Goal: Transaction & Acquisition: Download file/media

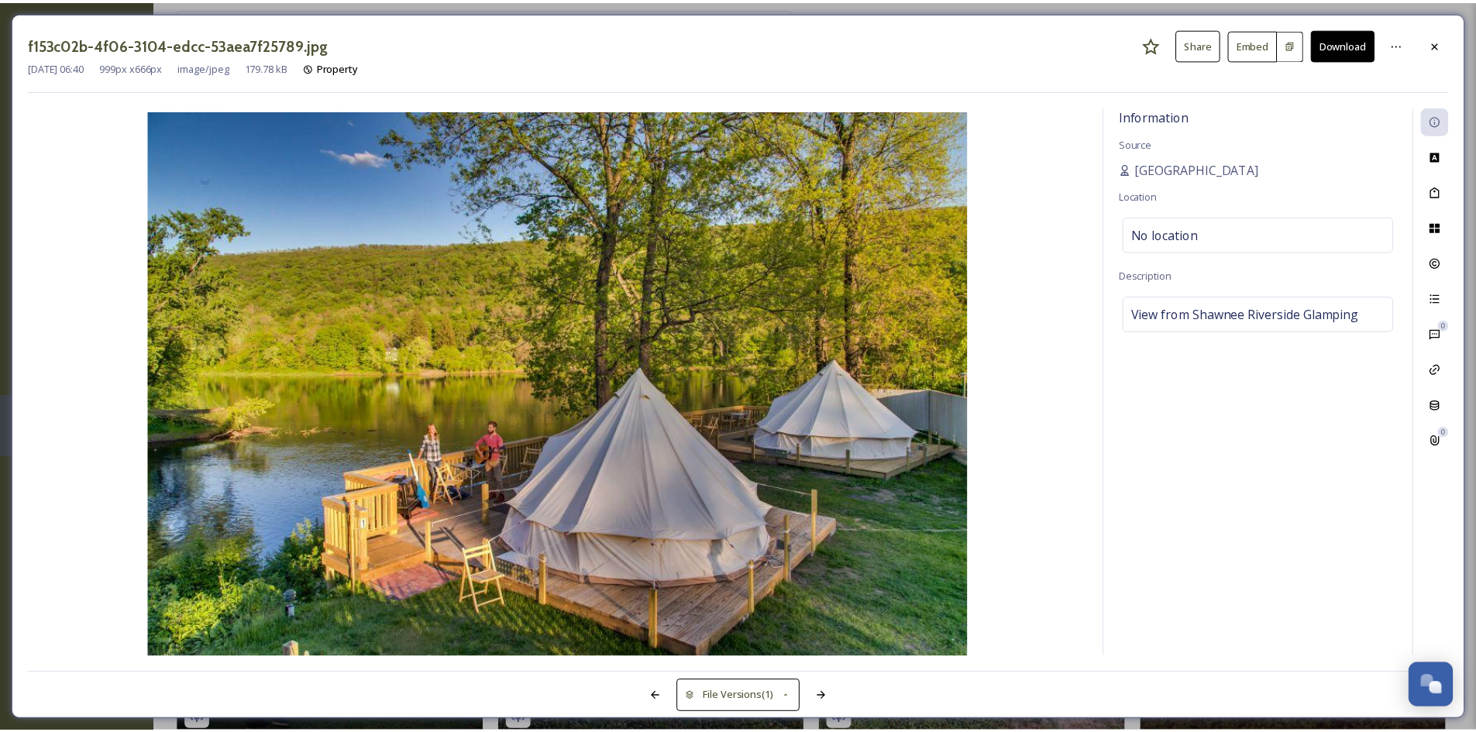
scroll to position [2635, 0]
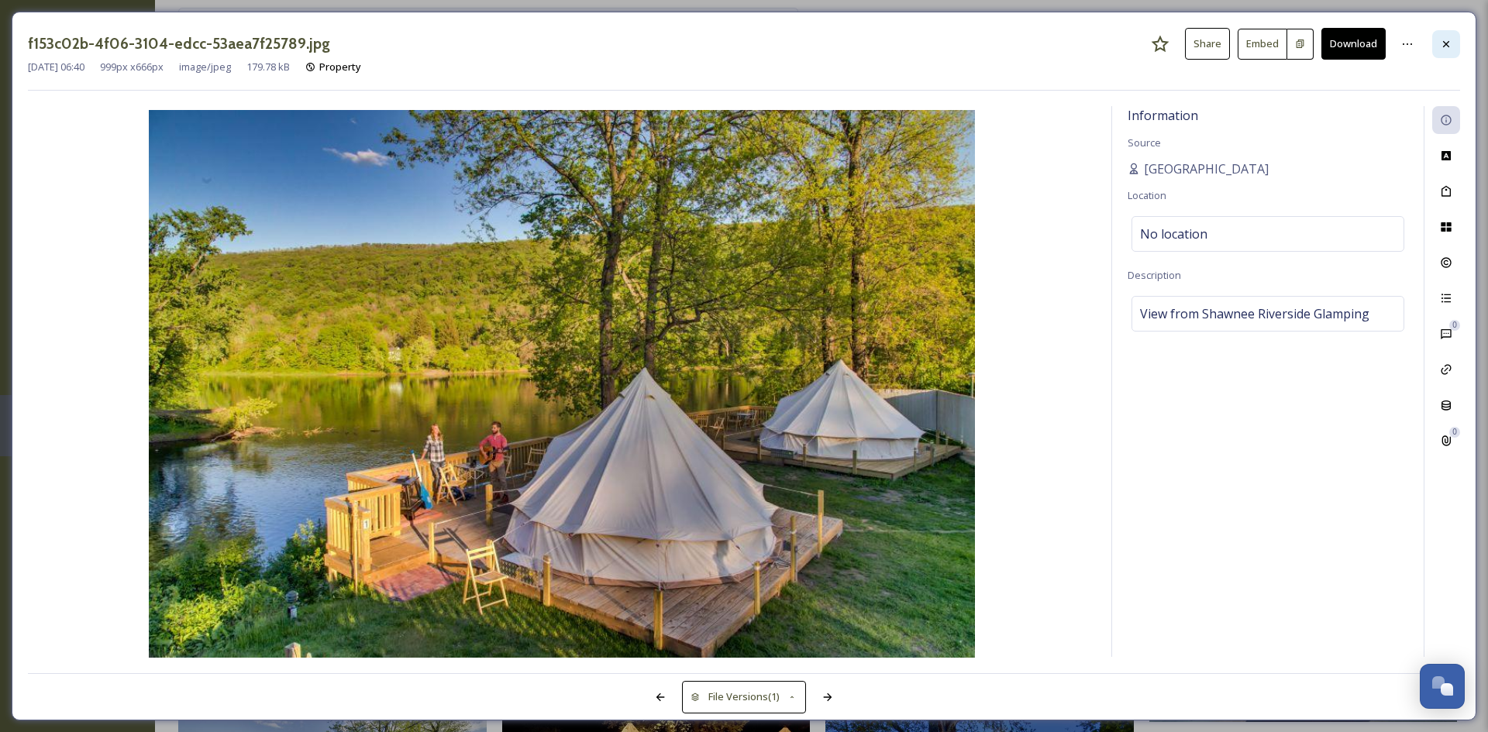
click at [1434, 43] on div at bounding box center [1446, 44] width 28 height 28
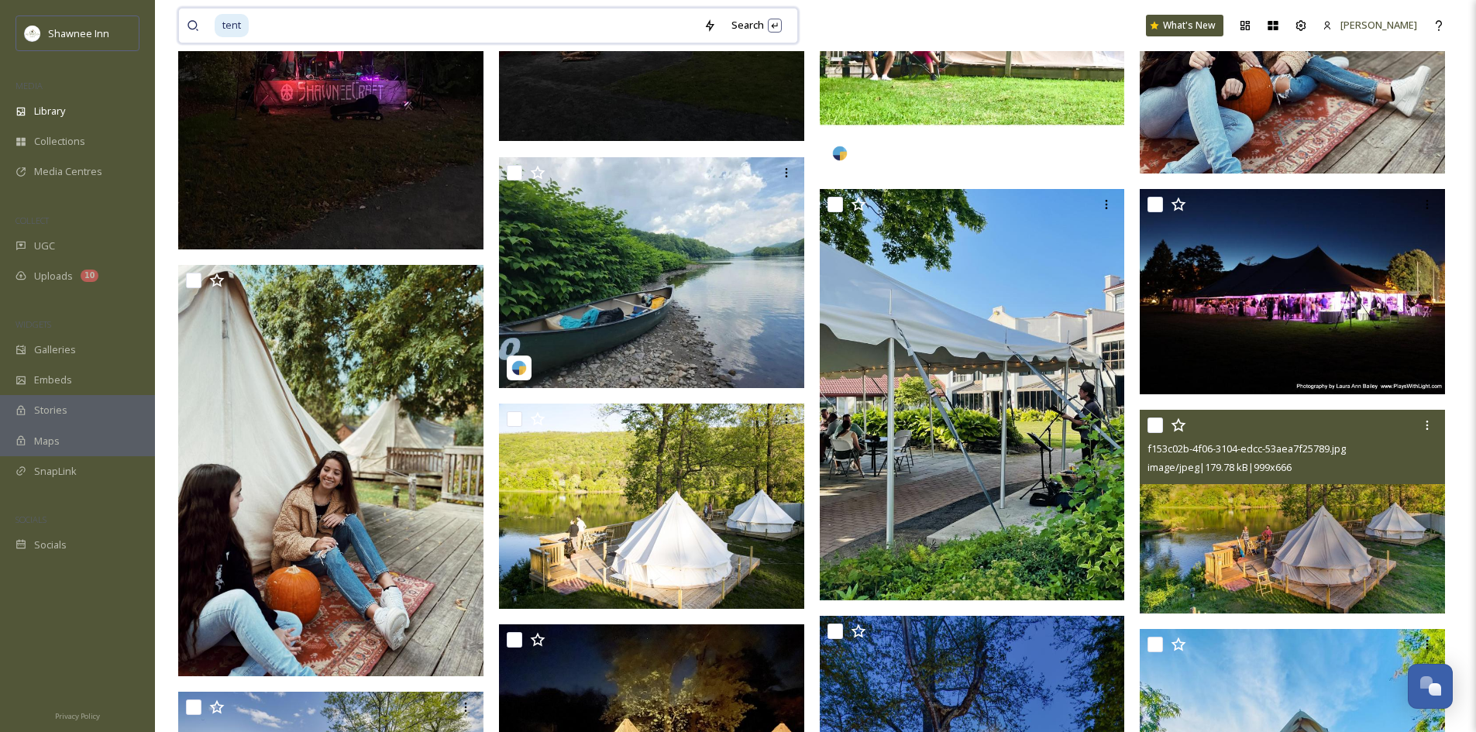
click at [399, 12] on input at bounding box center [473, 26] width 446 height 34
type input "t"
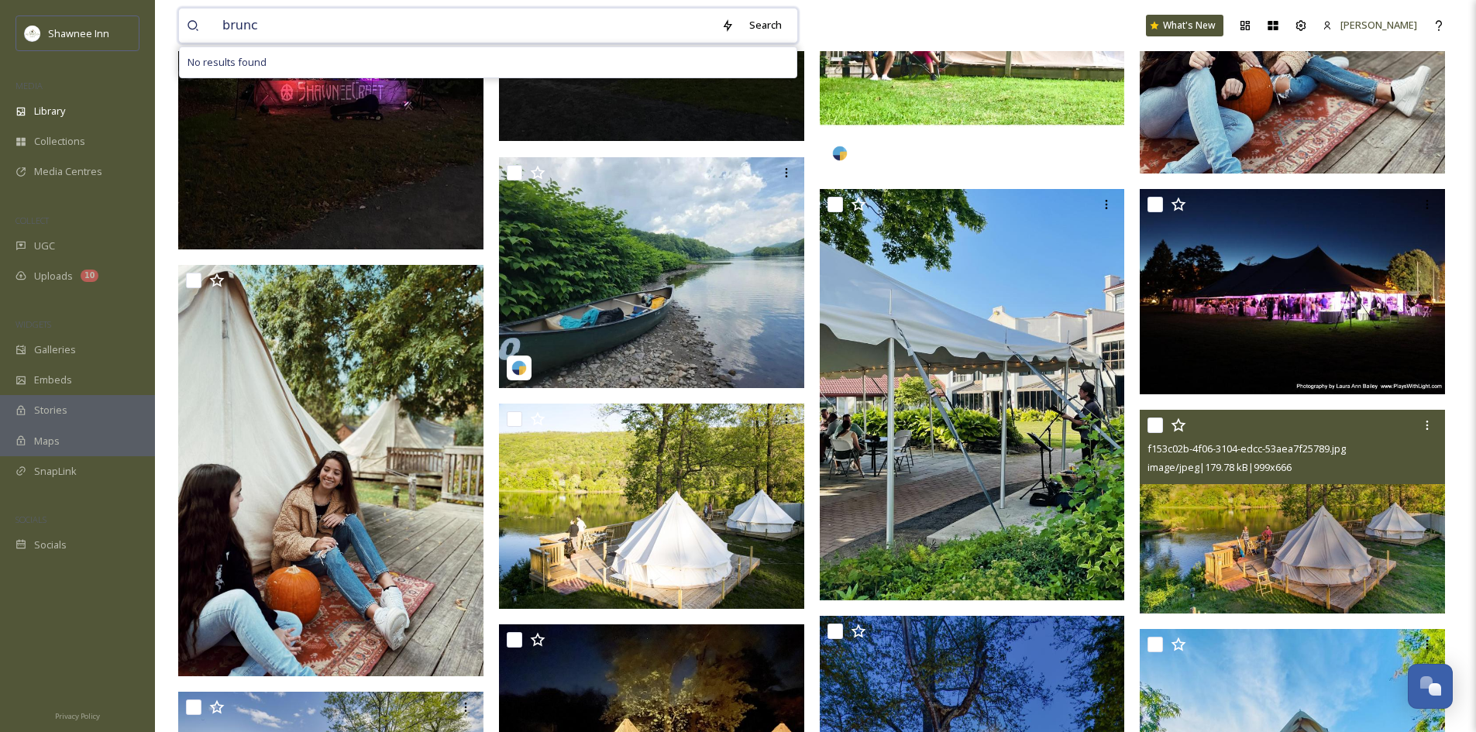
type input "brunch"
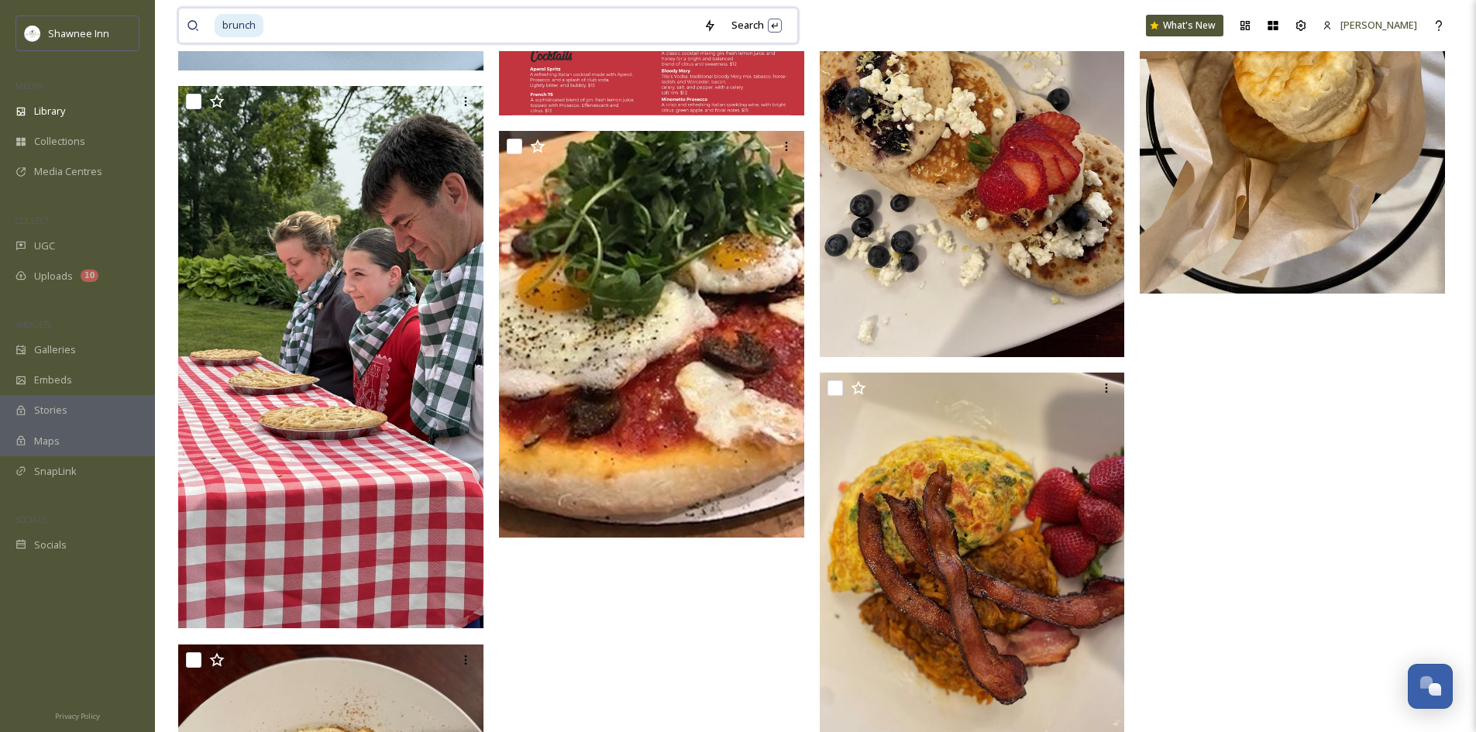
scroll to position [1085, 0]
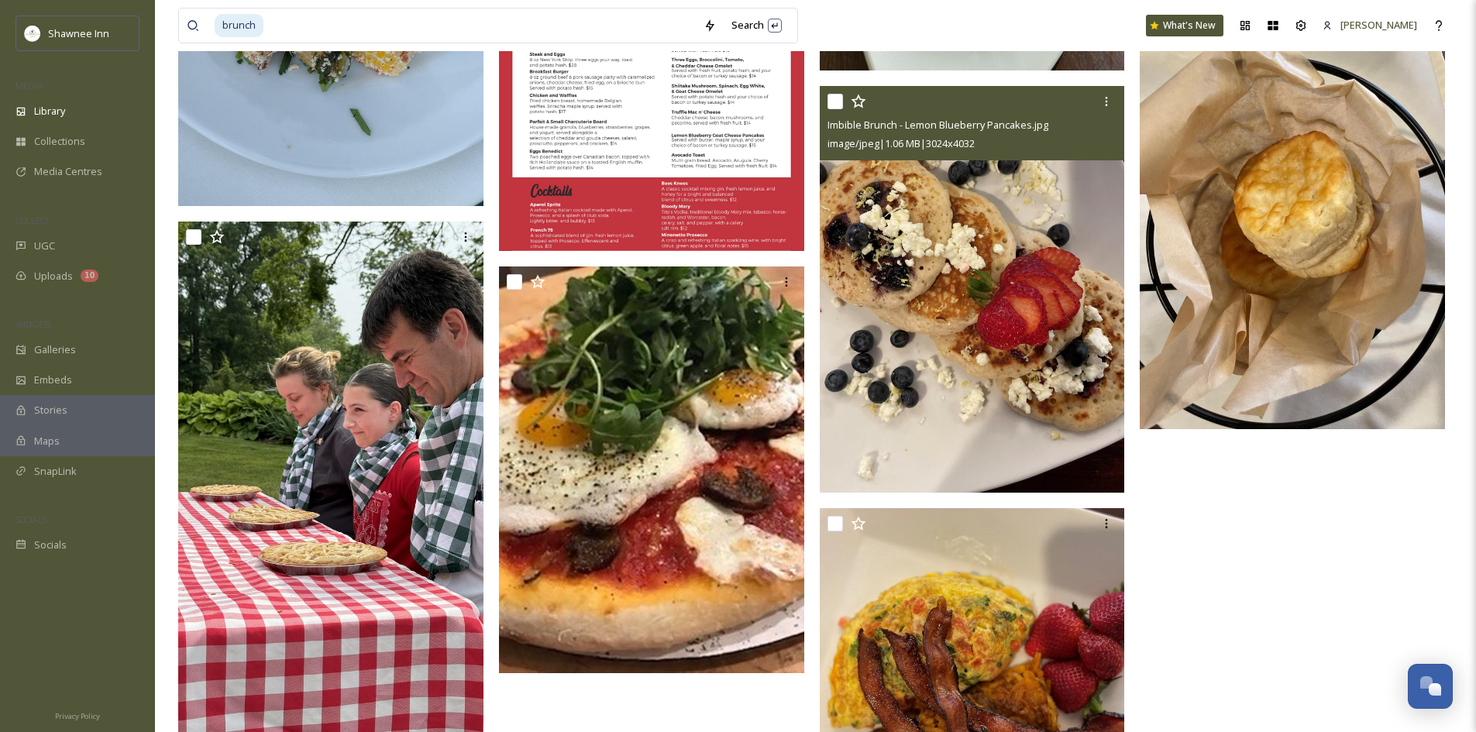
click at [1013, 312] on img at bounding box center [972, 289] width 305 height 407
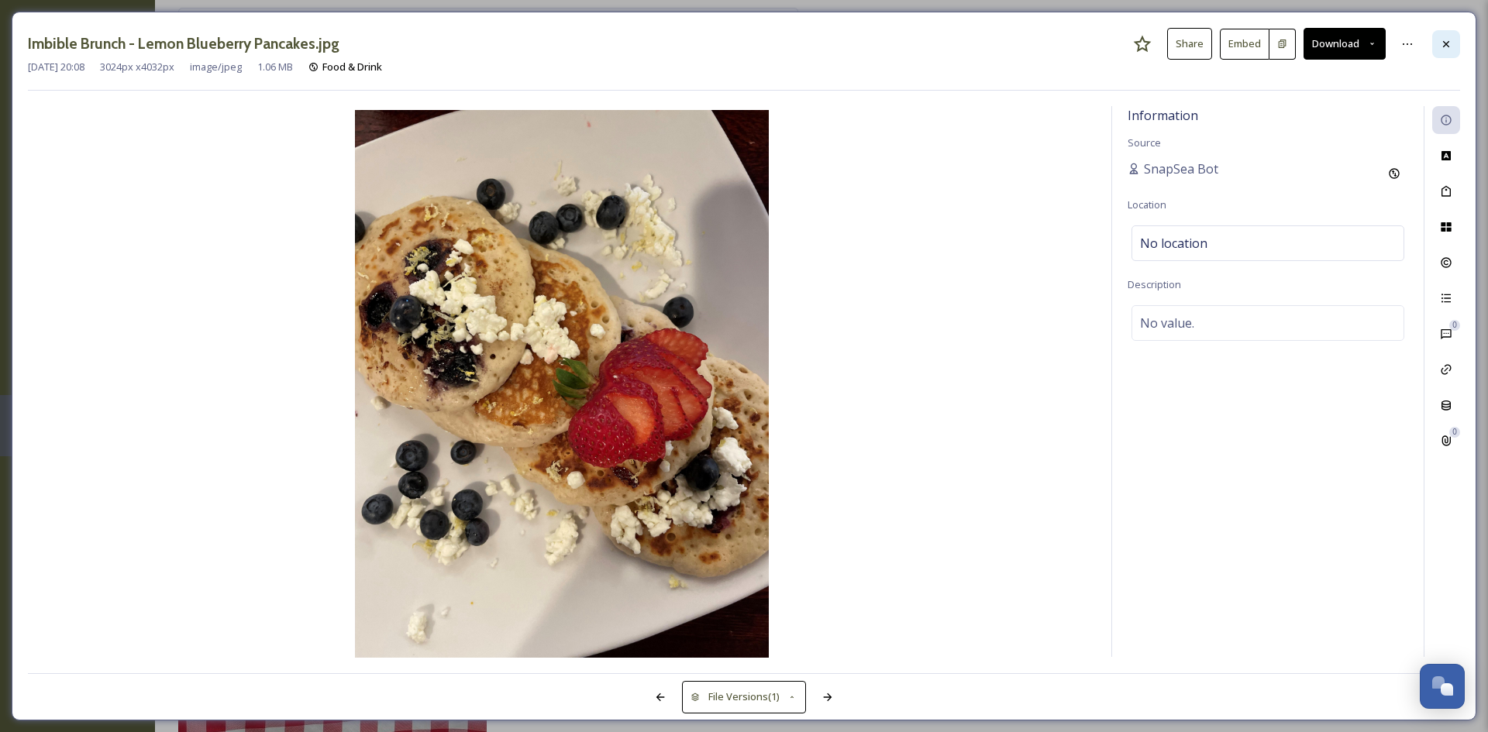
click at [1455, 38] on div at bounding box center [1446, 44] width 28 height 28
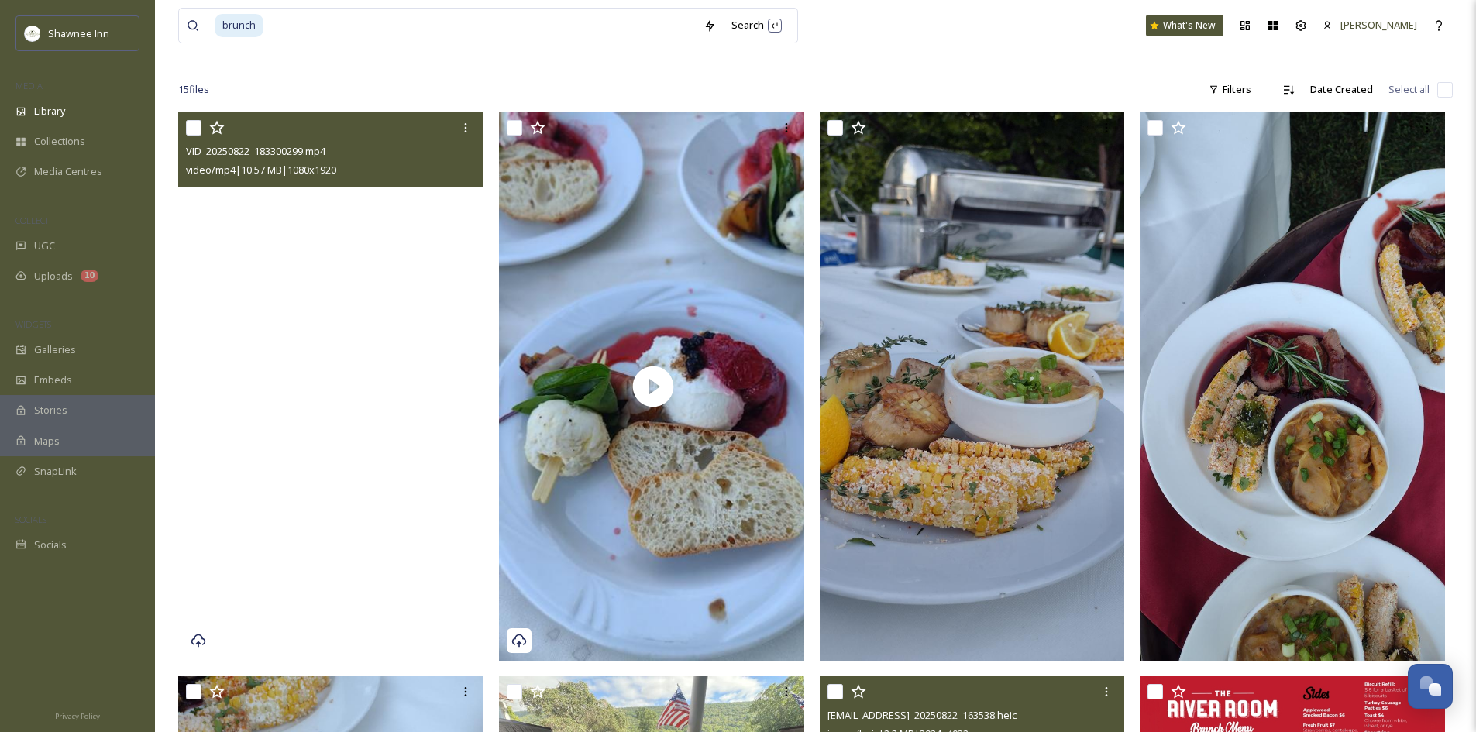
scroll to position [387, 0]
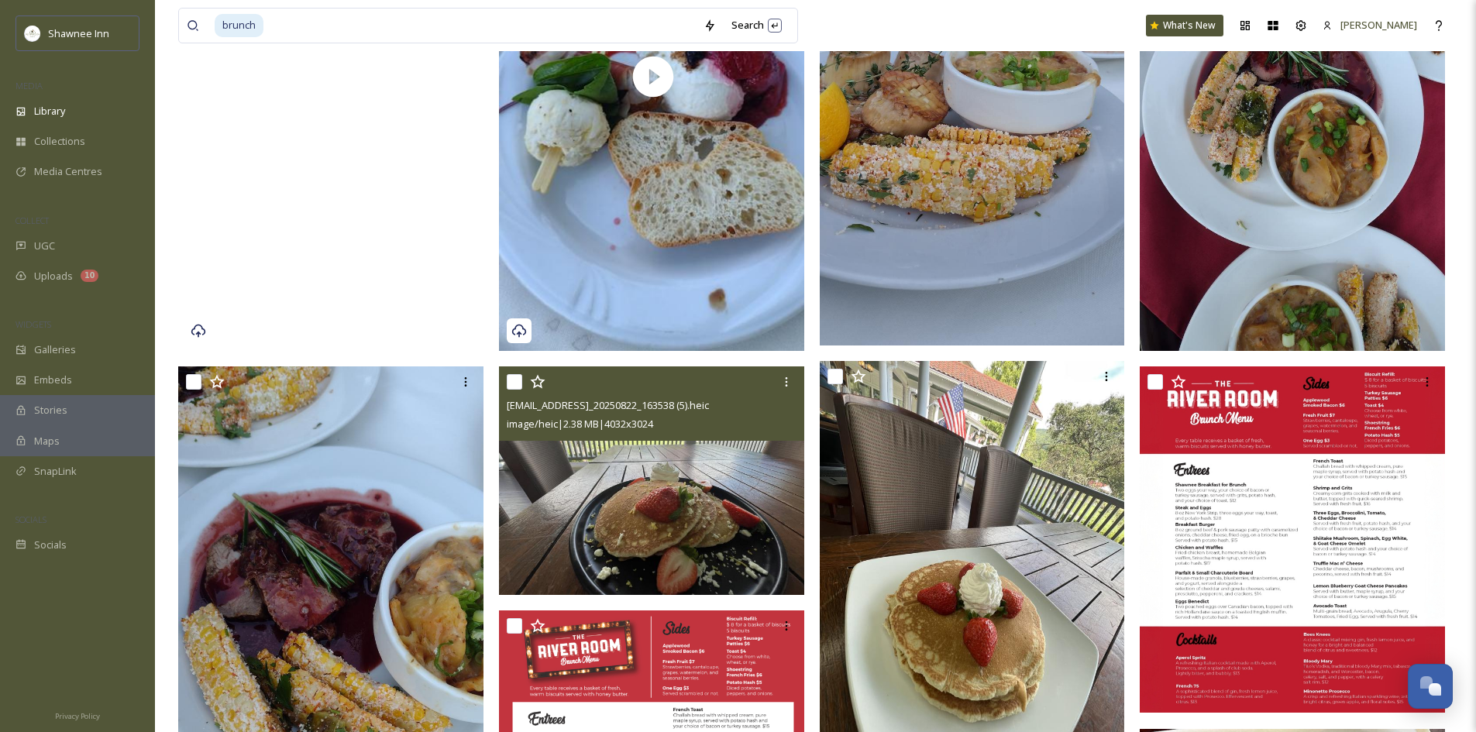
click at [601, 486] on img at bounding box center [651, 481] width 305 height 229
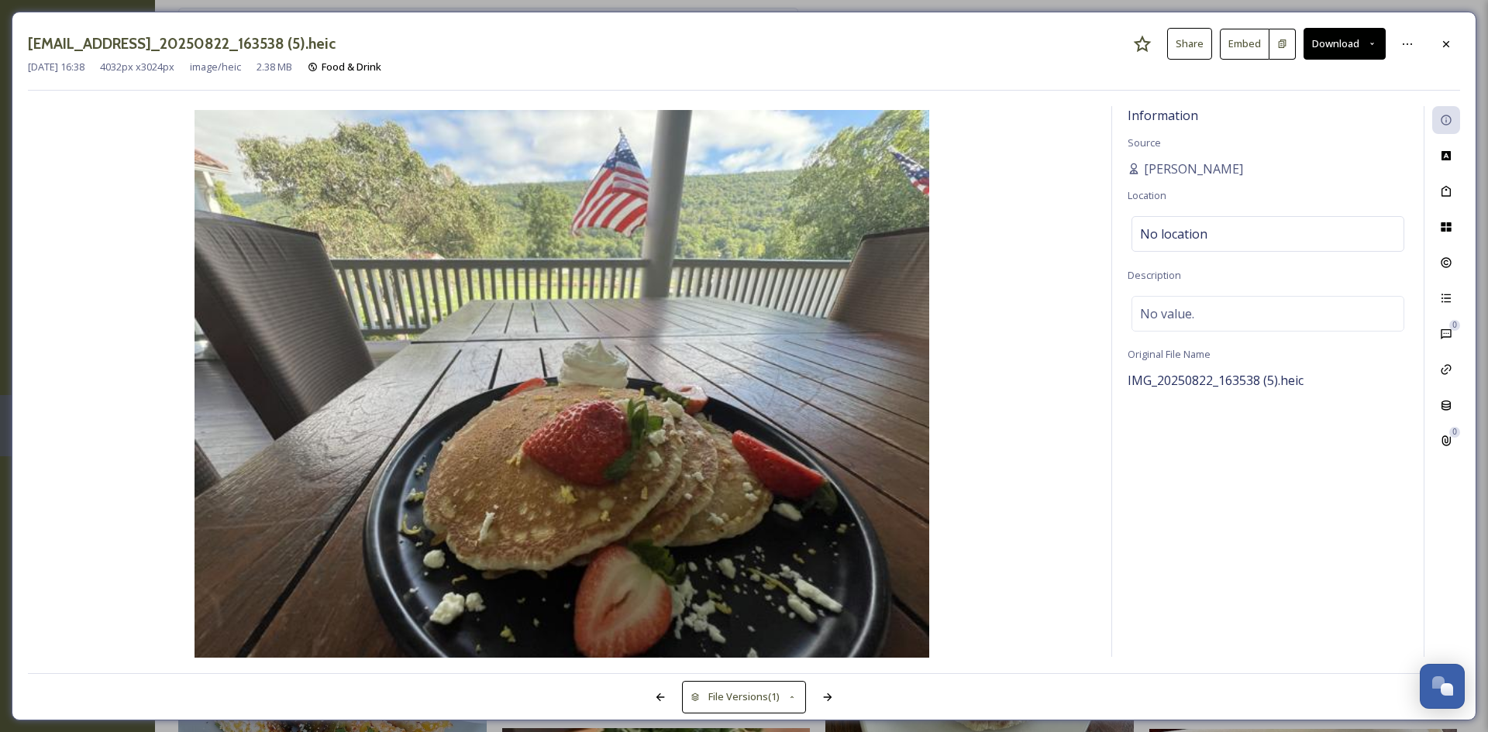
click at [1442, 29] on div "[EMAIL_ADDRESS]_20250822_163538 (5).heic Share Embed Download" at bounding box center [744, 44] width 1432 height 32
click at [1451, 50] on icon at bounding box center [1446, 44] width 12 height 12
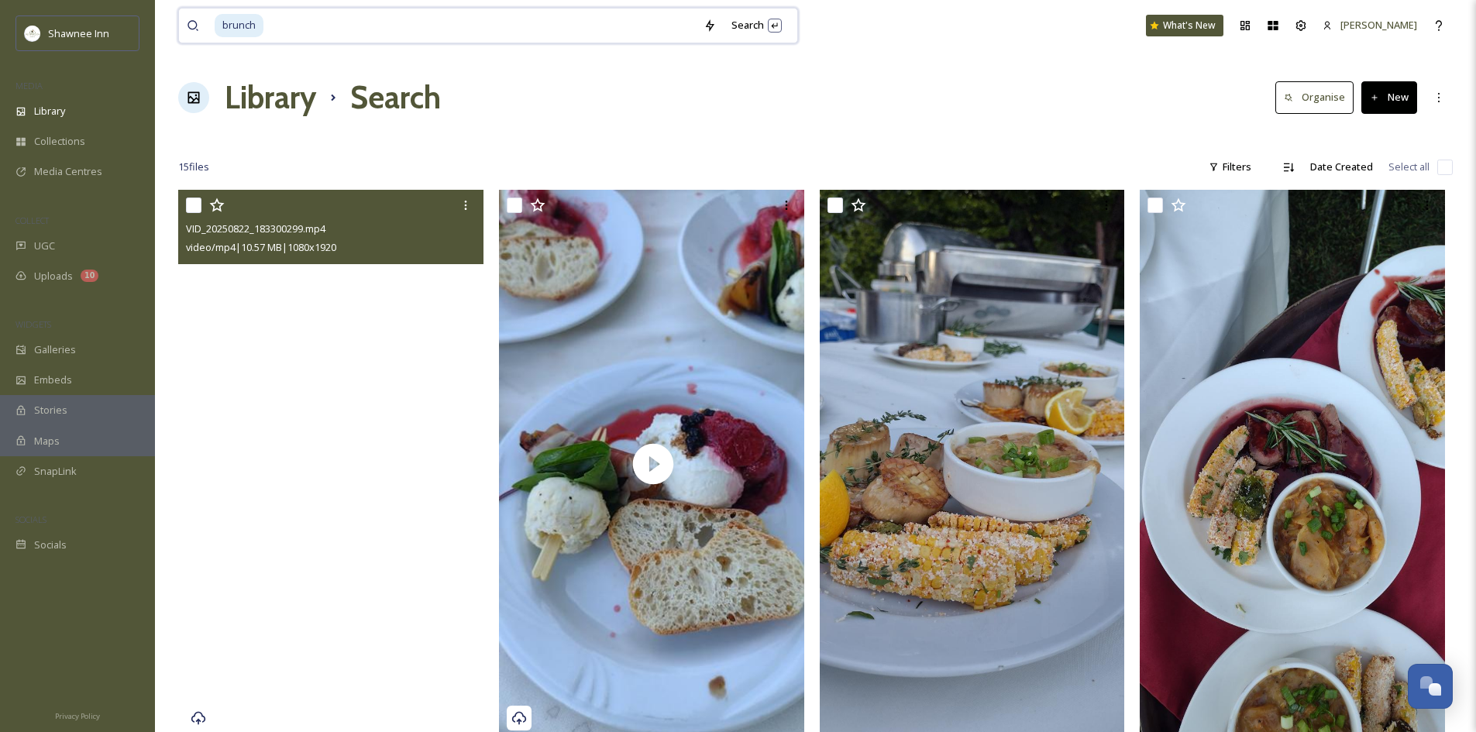
click at [337, 13] on input at bounding box center [480, 26] width 431 height 34
type input "b"
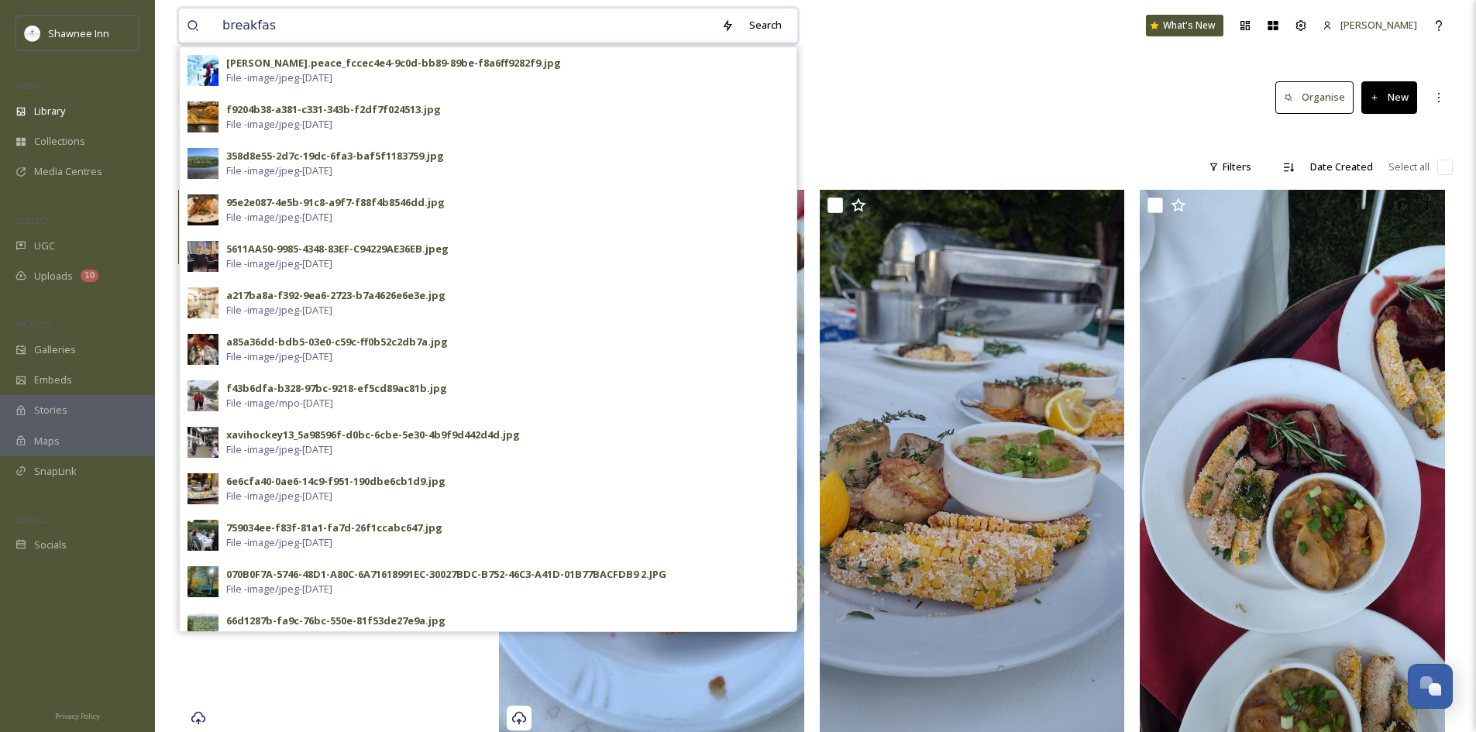
type input "breakfast"
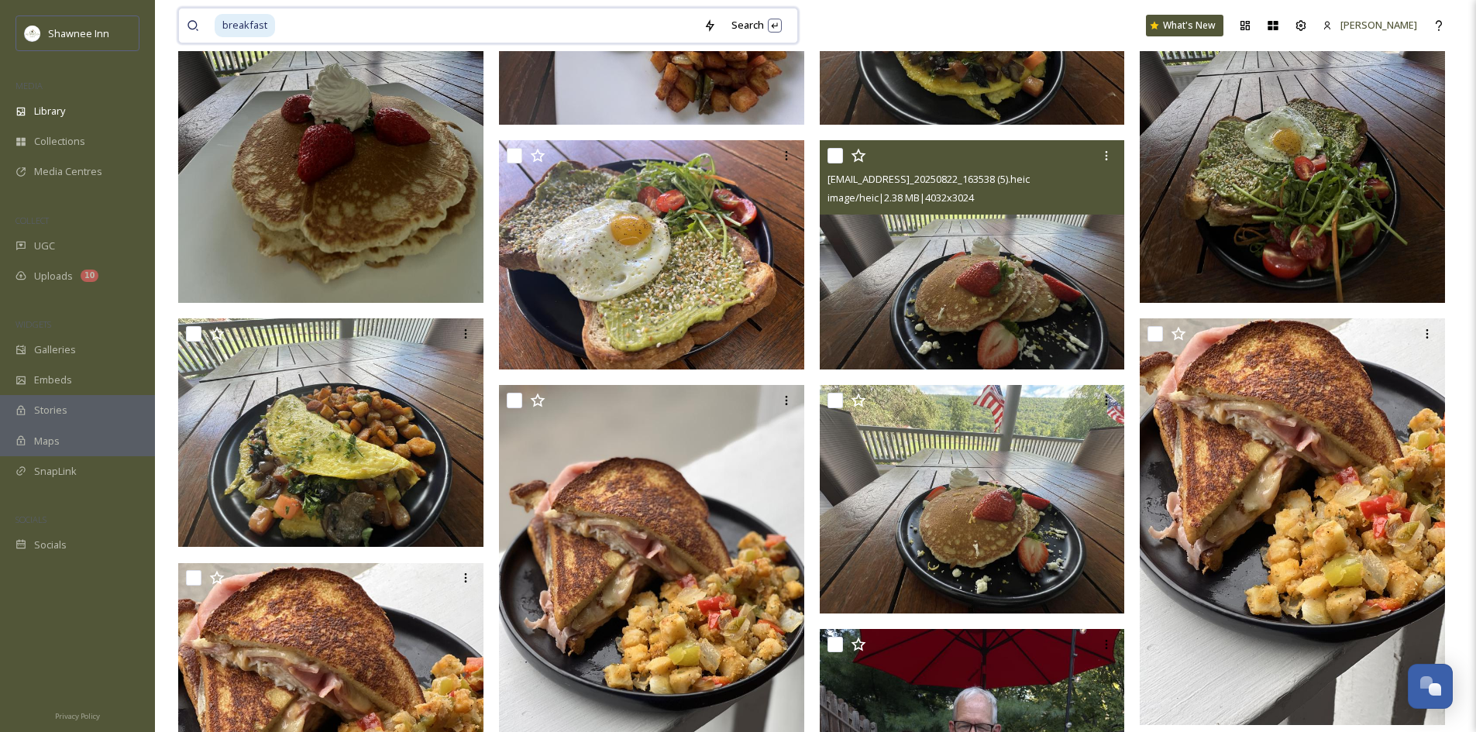
scroll to position [775, 0]
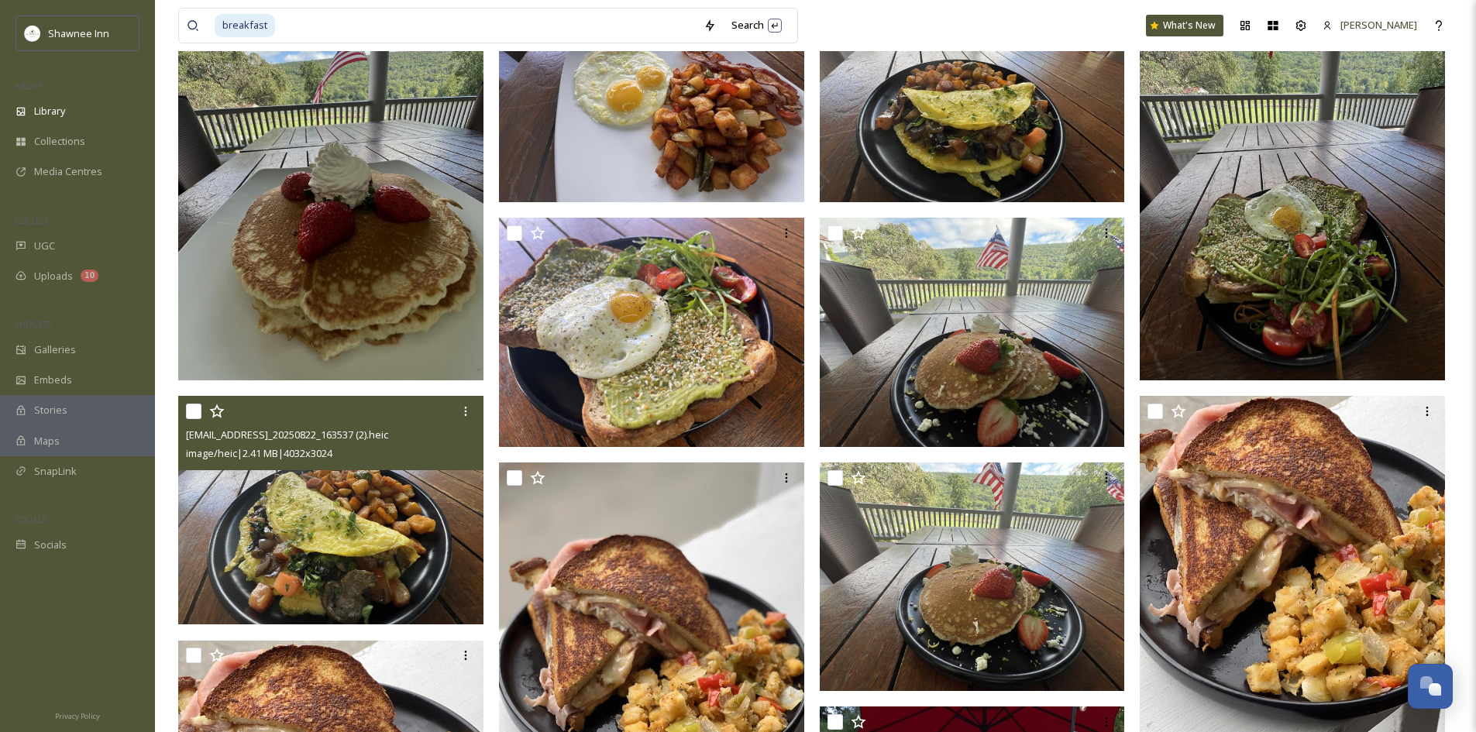
click at [406, 515] on img at bounding box center [330, 510] width 305 height 229
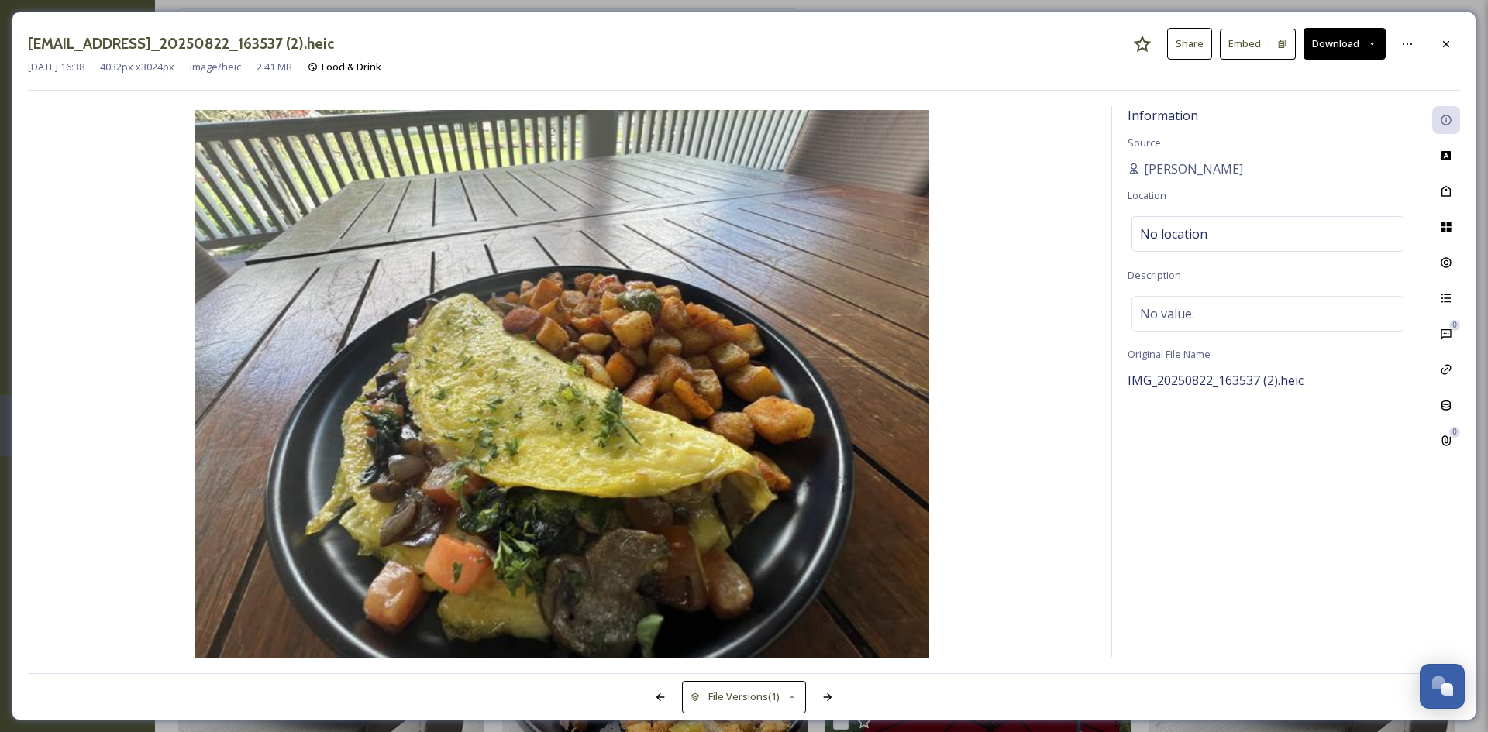
click at [1327, 47] on button "Download" at bounding box center [1344, 44] width 82 height 32
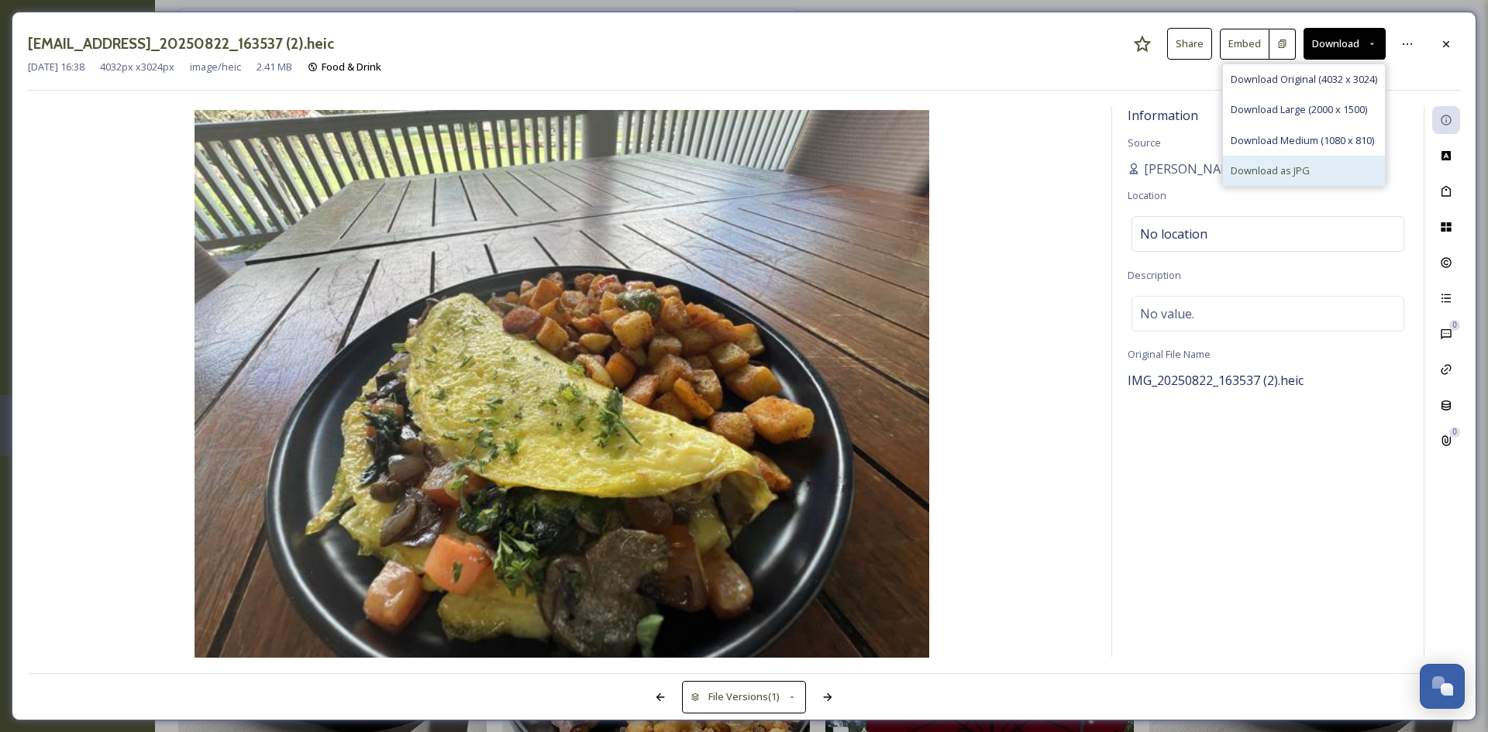
click at [1257, 178] on div "Download as JPG" at bounding box center [1304, 171] width 162 height 30
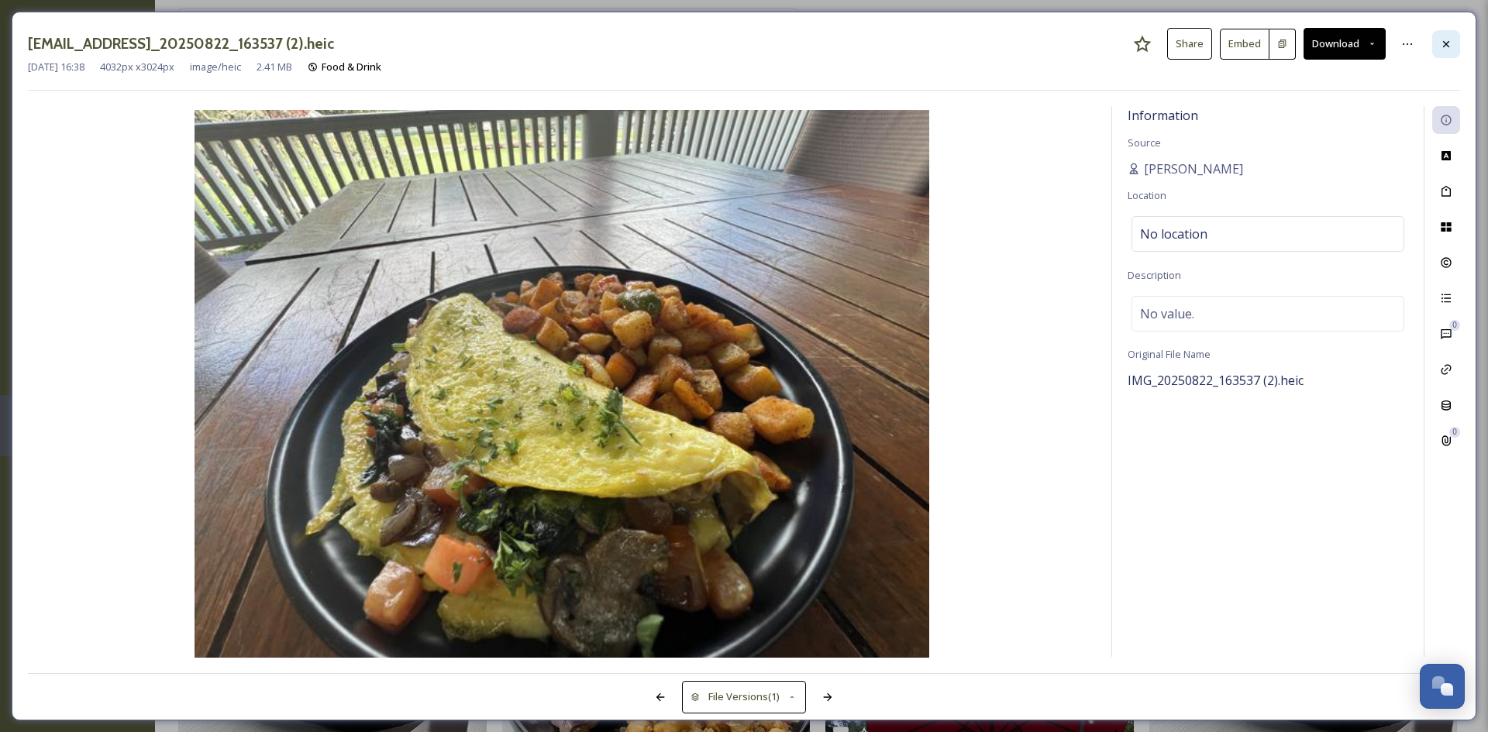
click at [1447, 41] on icon at bounding box center [1446, 44] width 12 height 12
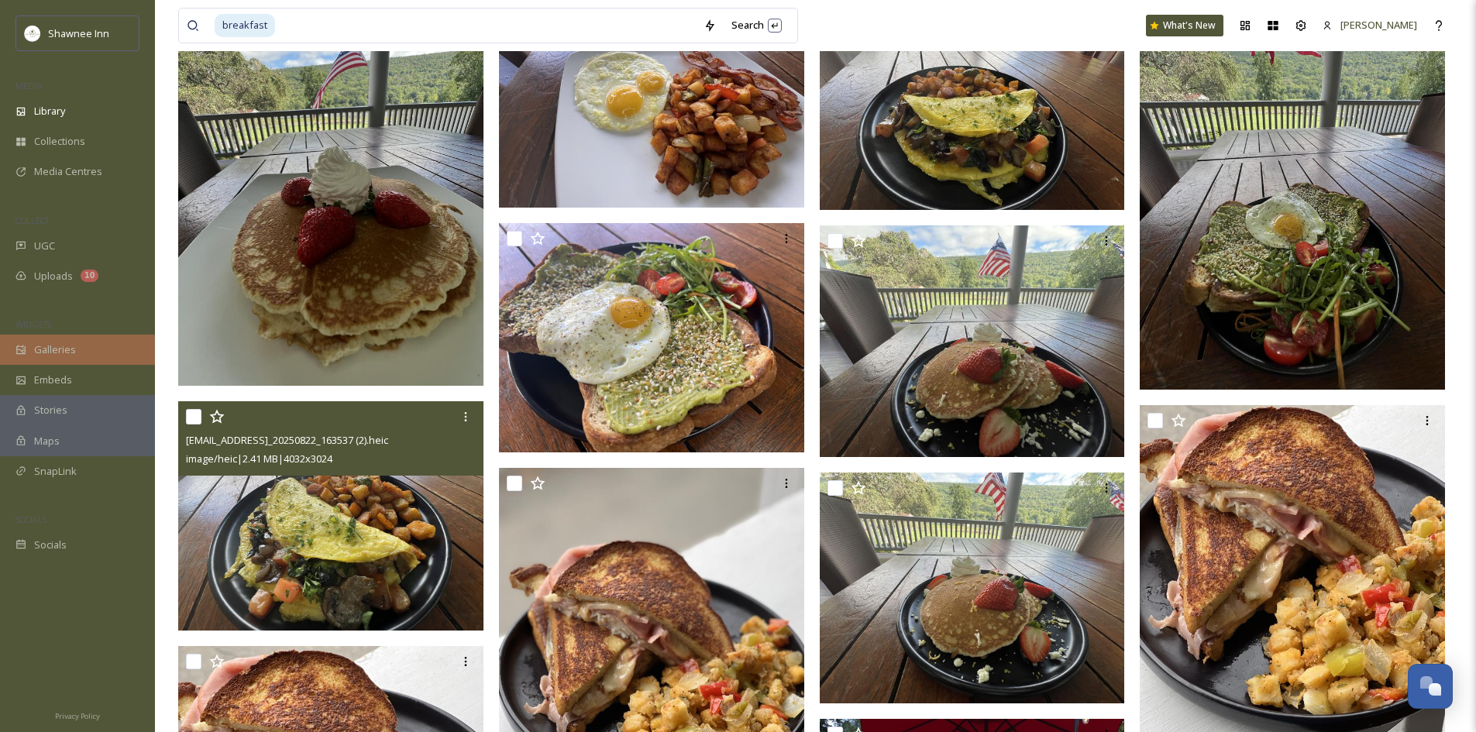
click at [55, 355] on span "Galleries" at bounding box center [55, 350] width 42 height 15
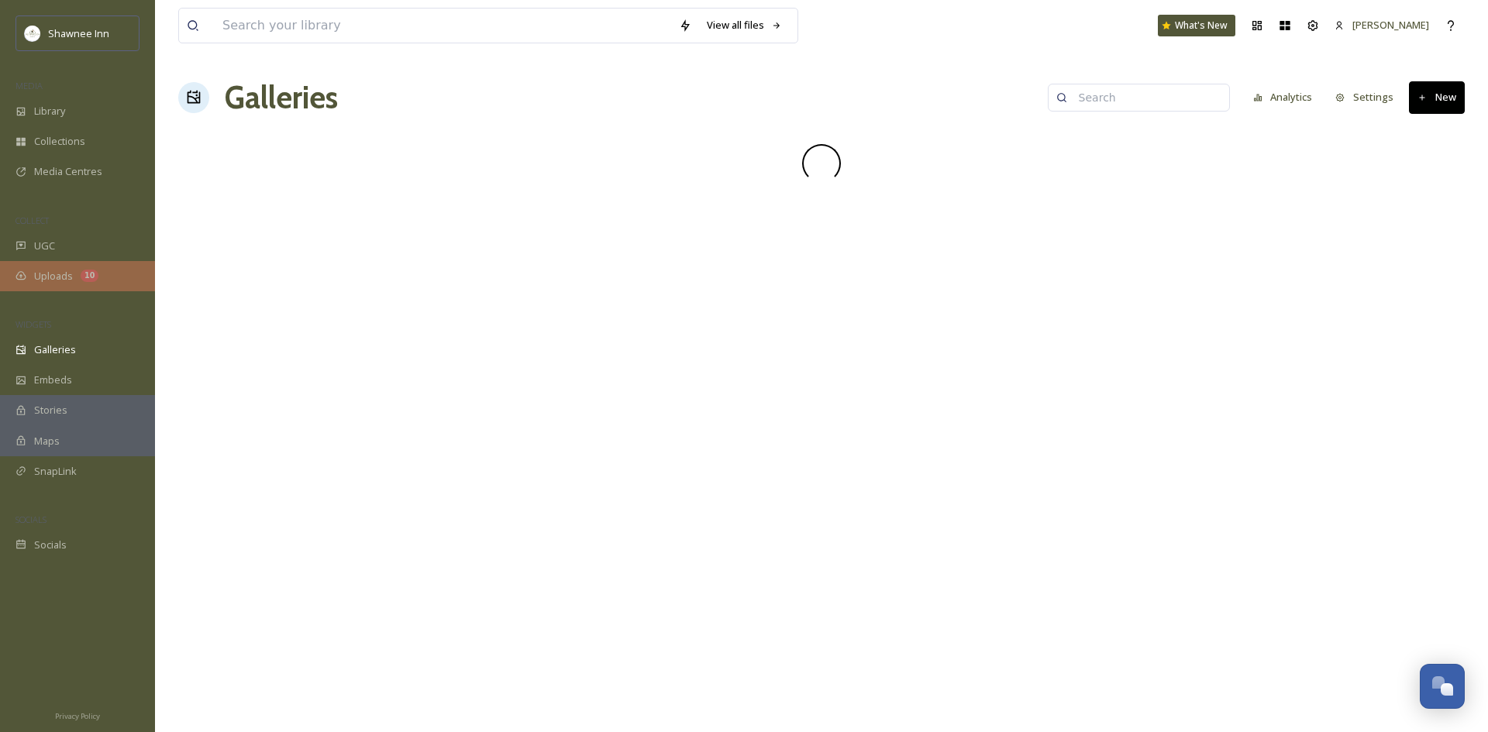
click at [56, 276] on span "Uploads" at bounding box center [53, 276] width 39 height 15
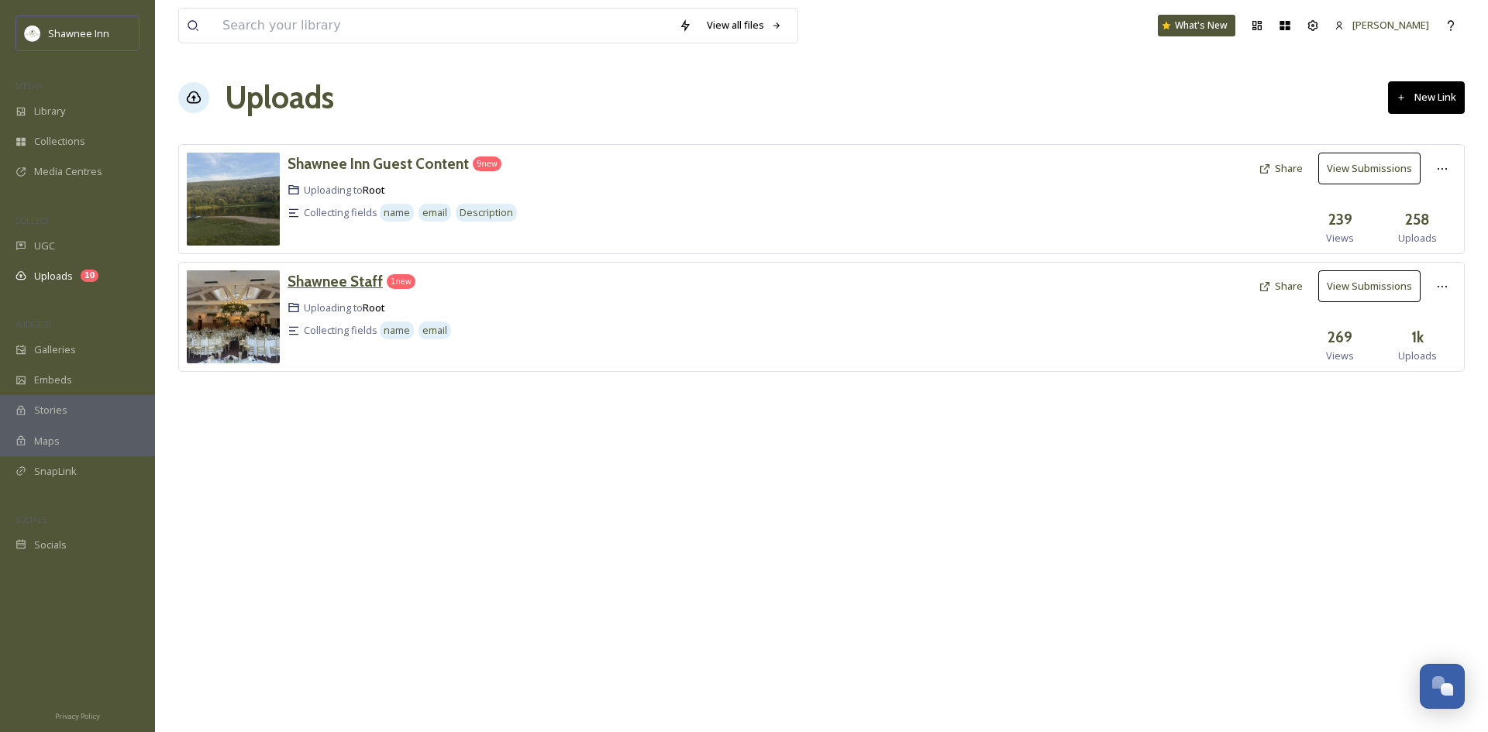
click at [335, 286] on h3 "Shawnee Staff" at bounding box center [334, 281] width 95 height 19
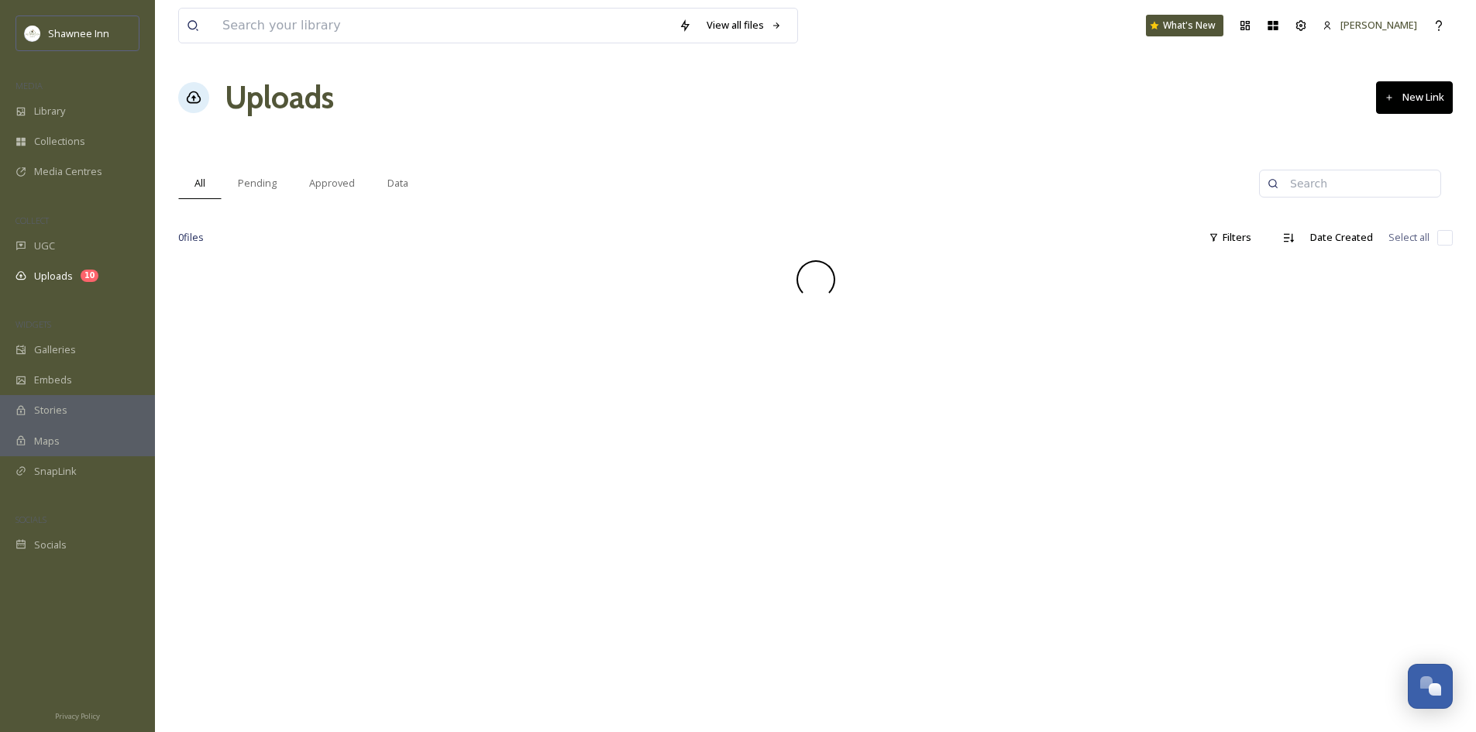
click at [335, 286] on div at bounding box center [815, 279] width 1275 height 39
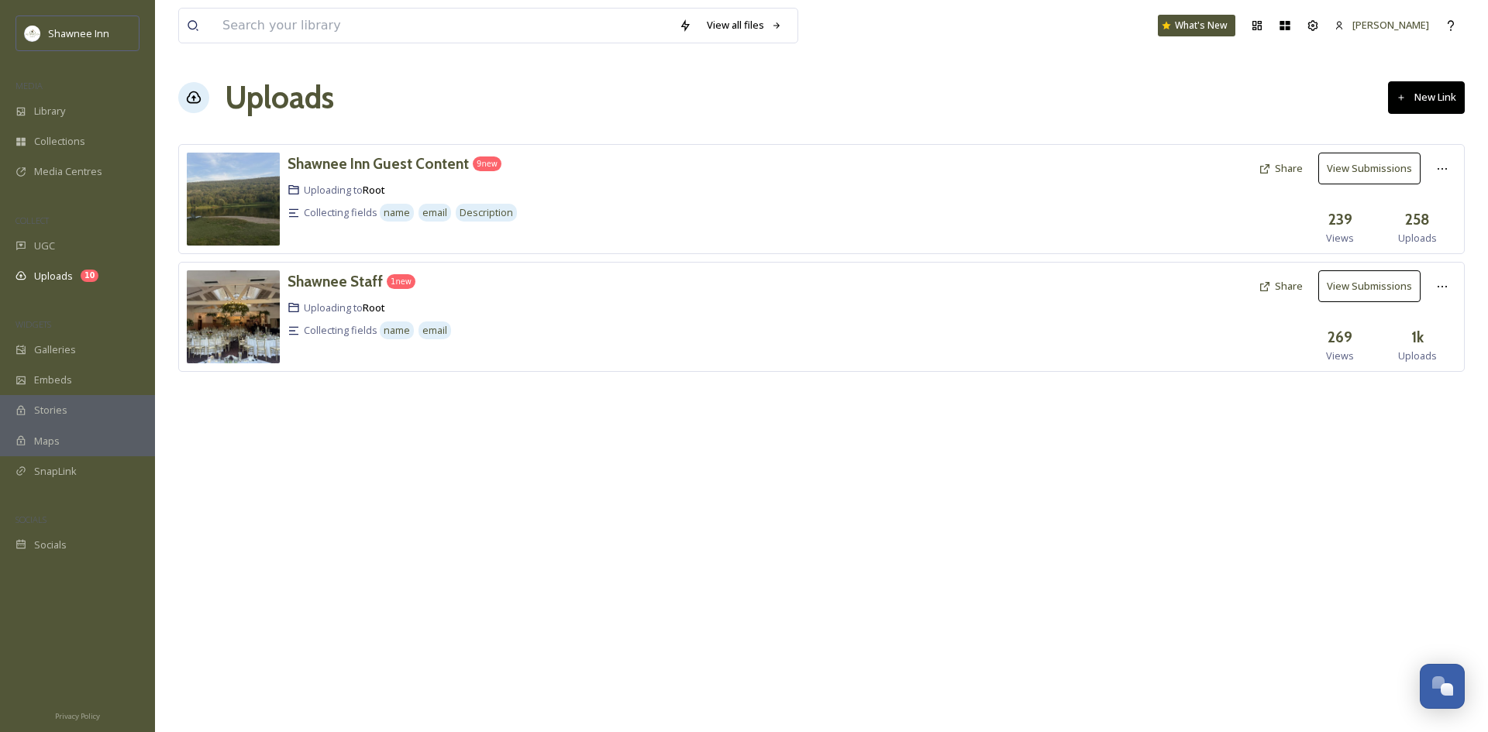
click at [1271, 291] on icon at bounding box center [1264, 287] width 12 height 12
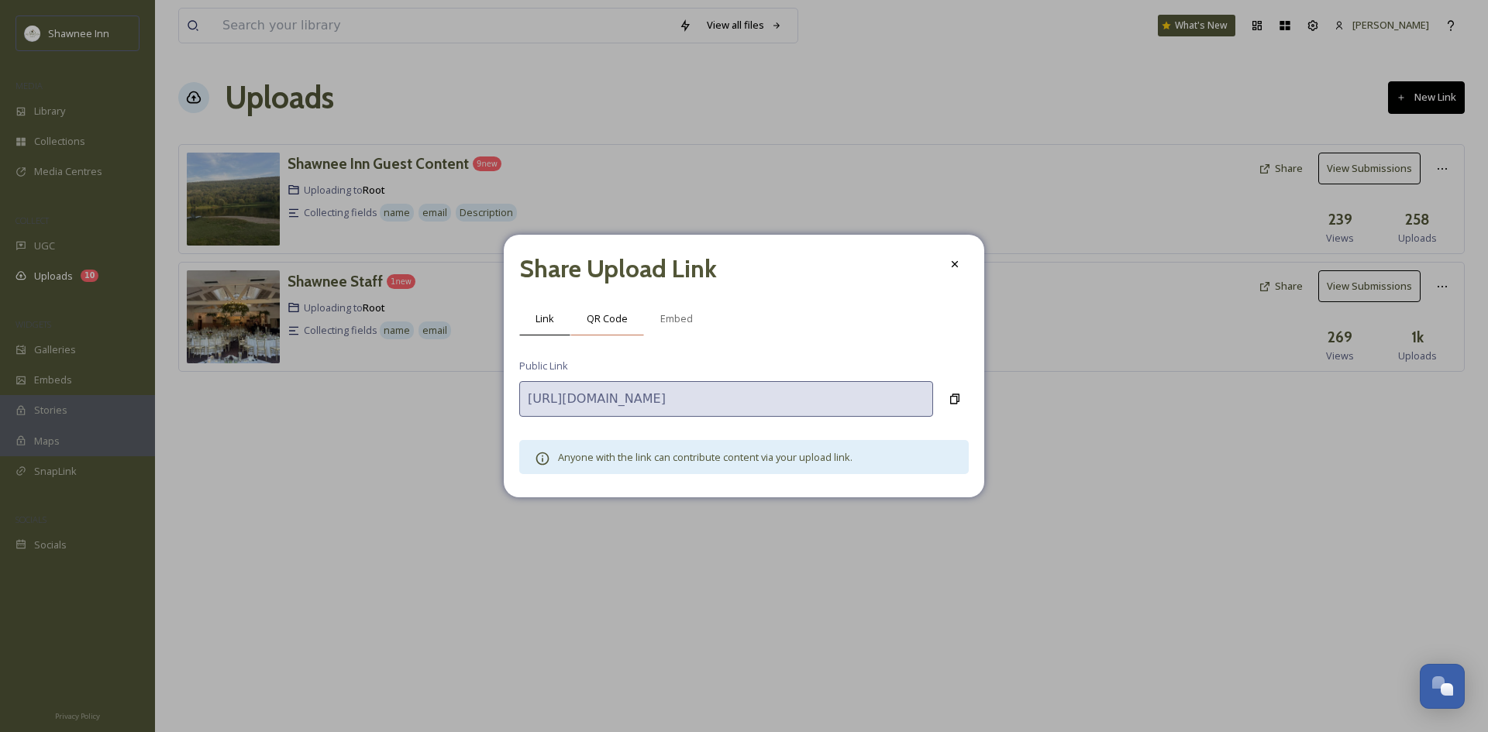
click at [620, 322] on span "QR Code" at bounding box center [607, 319] width 41 height 15
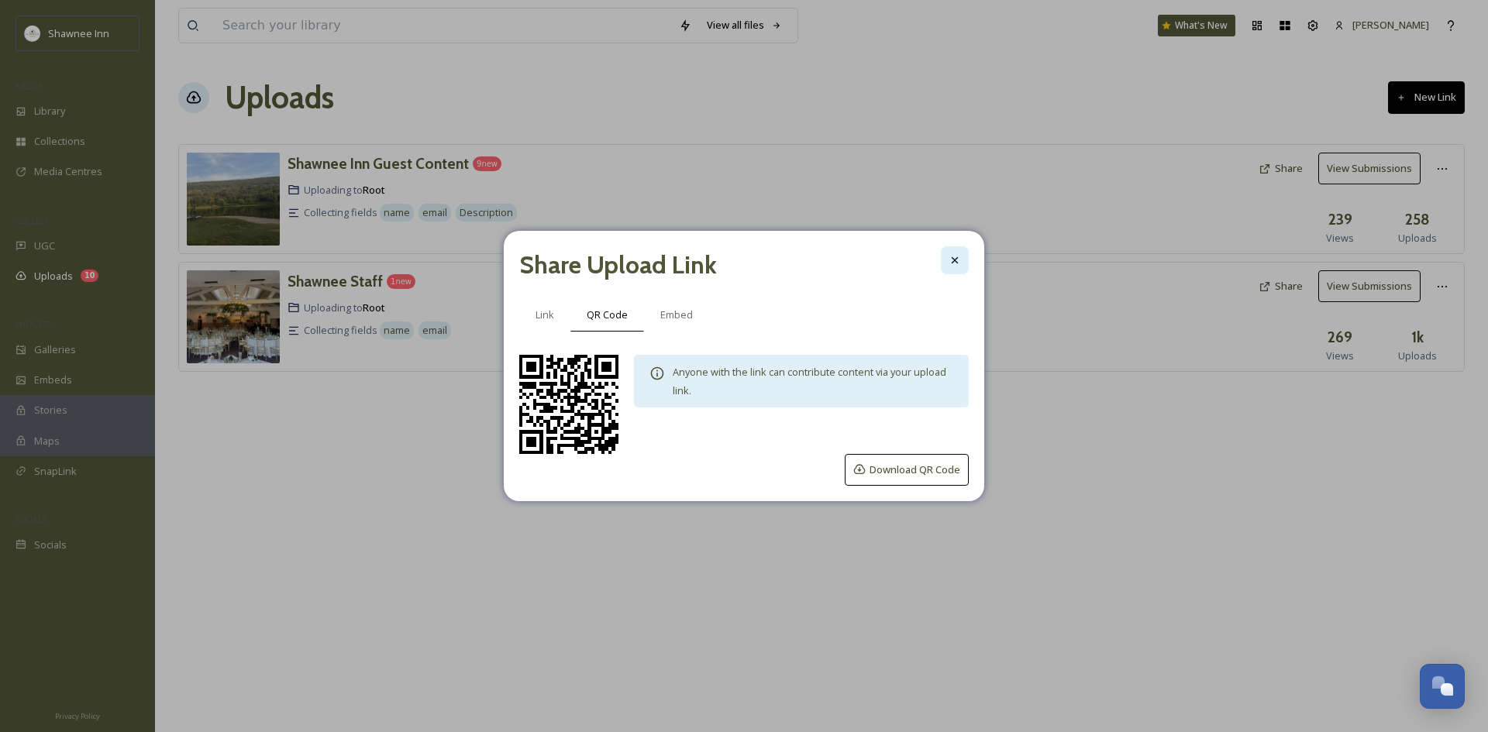
click at [949, 261] on icon at bounding box center [955, 260] width 12 height 12
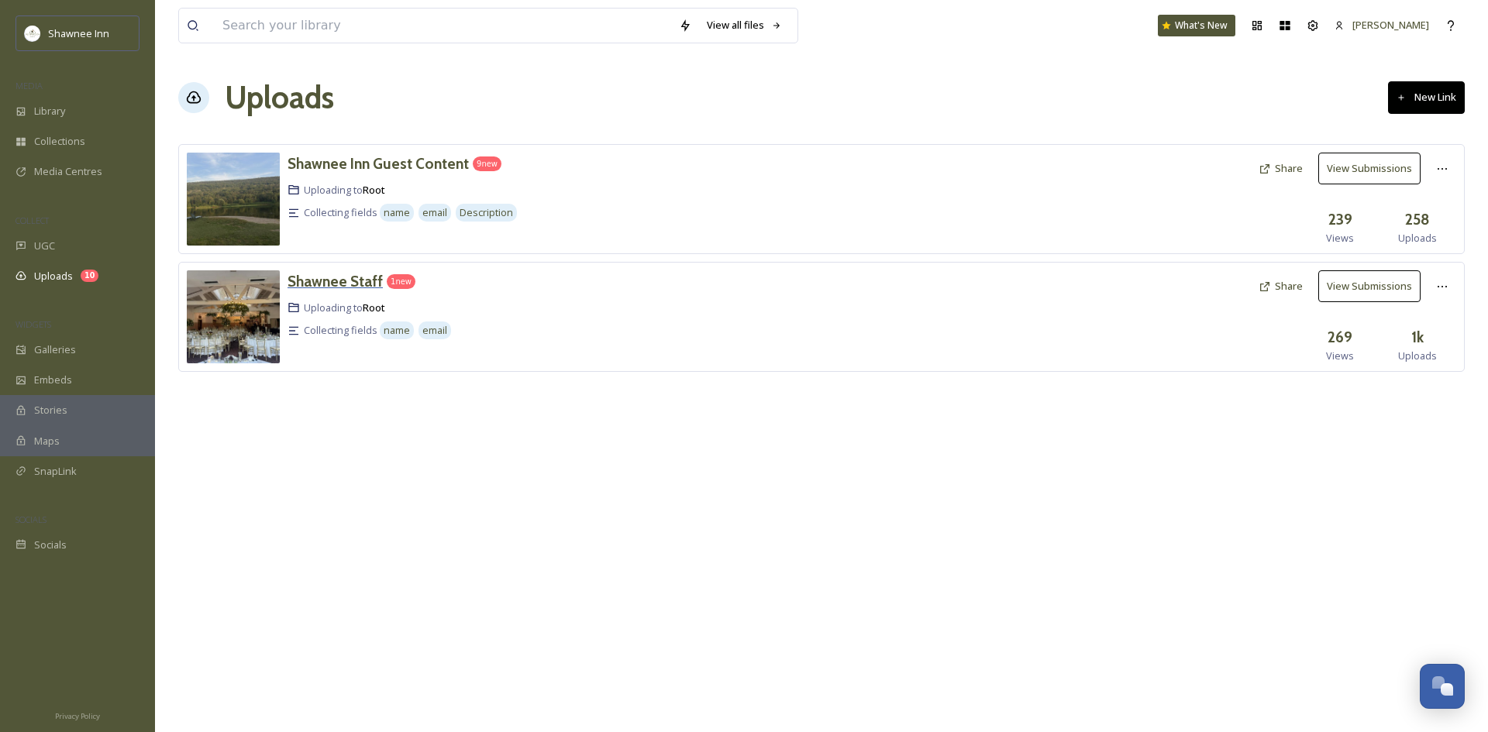
click at [292, 271] on div "Shawnee Staff" at bounding box center [334, 281] width 95 height 22
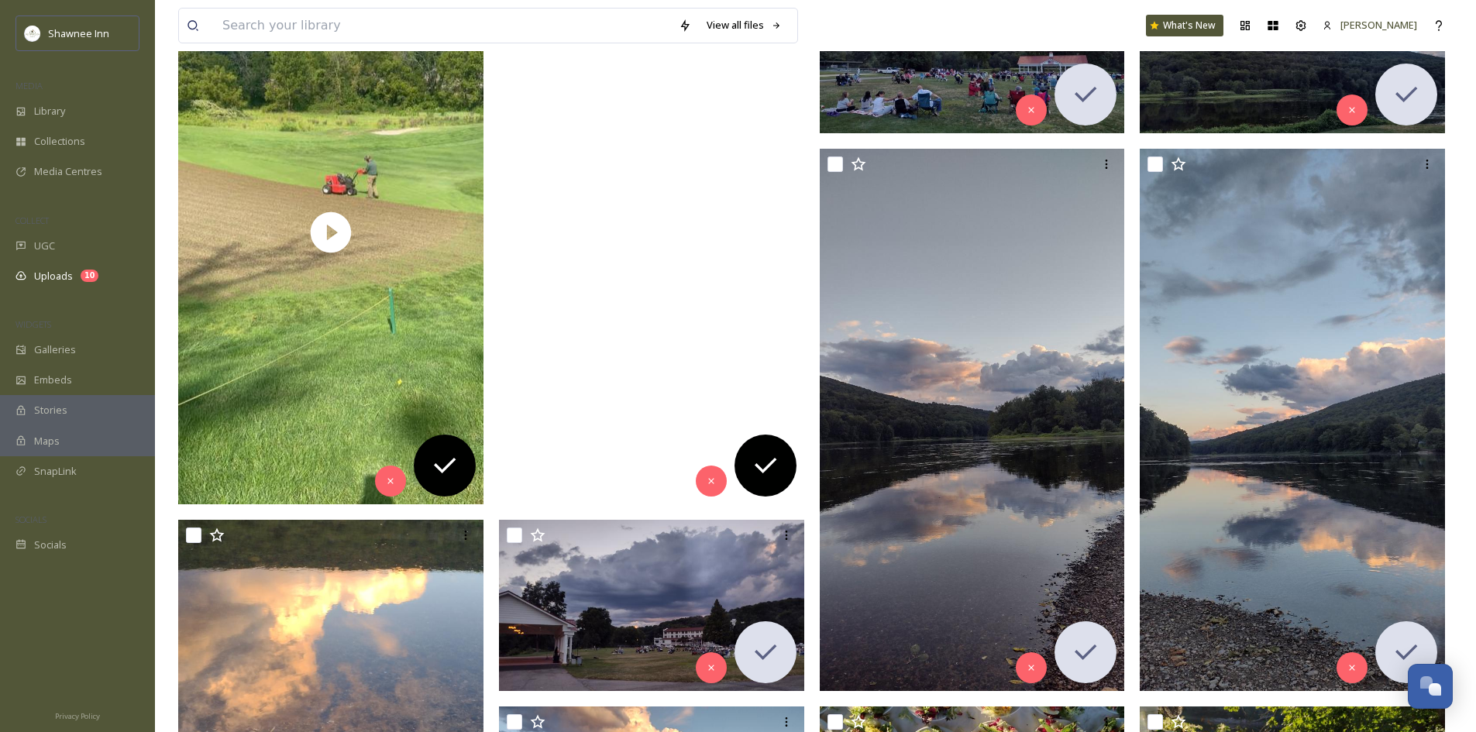
scroll to position [387, 0]
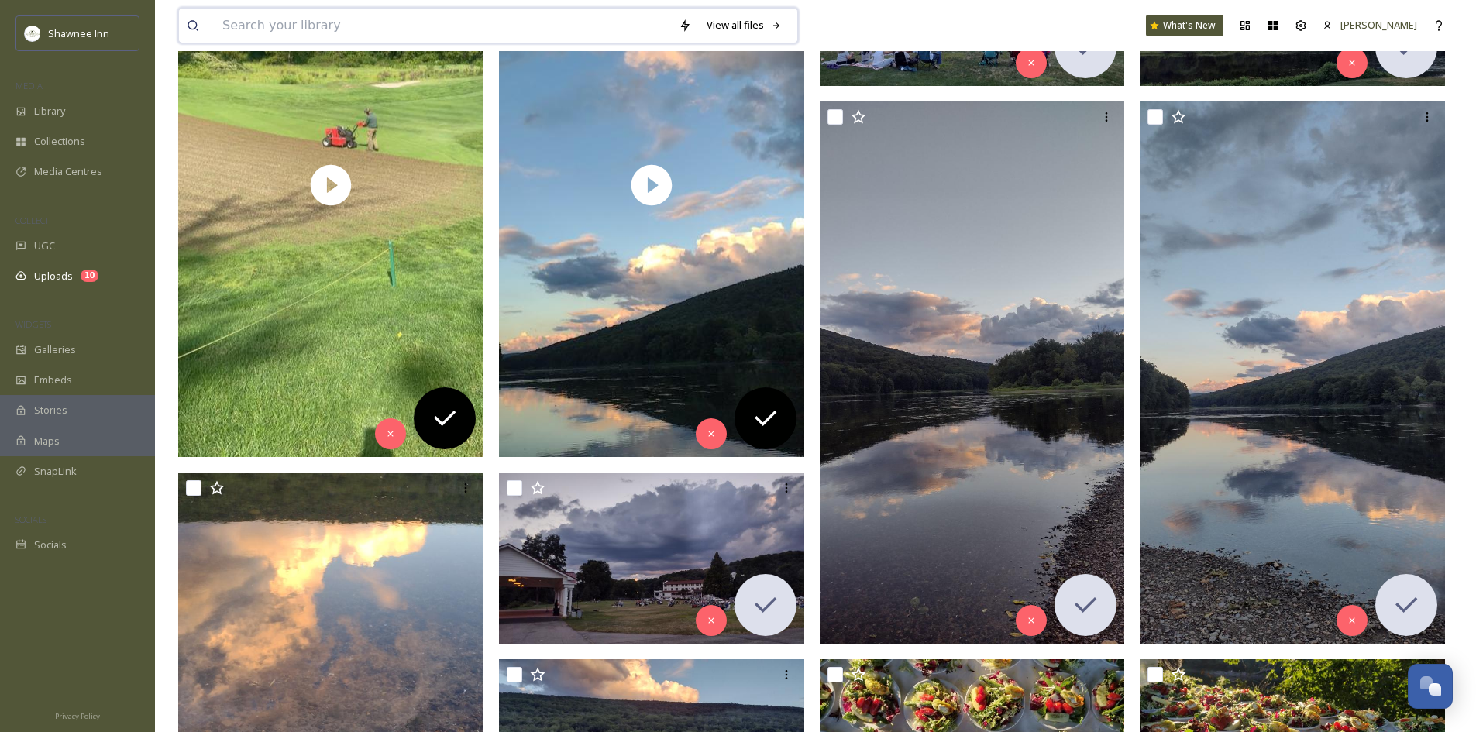
click at [297, 16] on input at bounding box center [443, 26] width 456 height 34
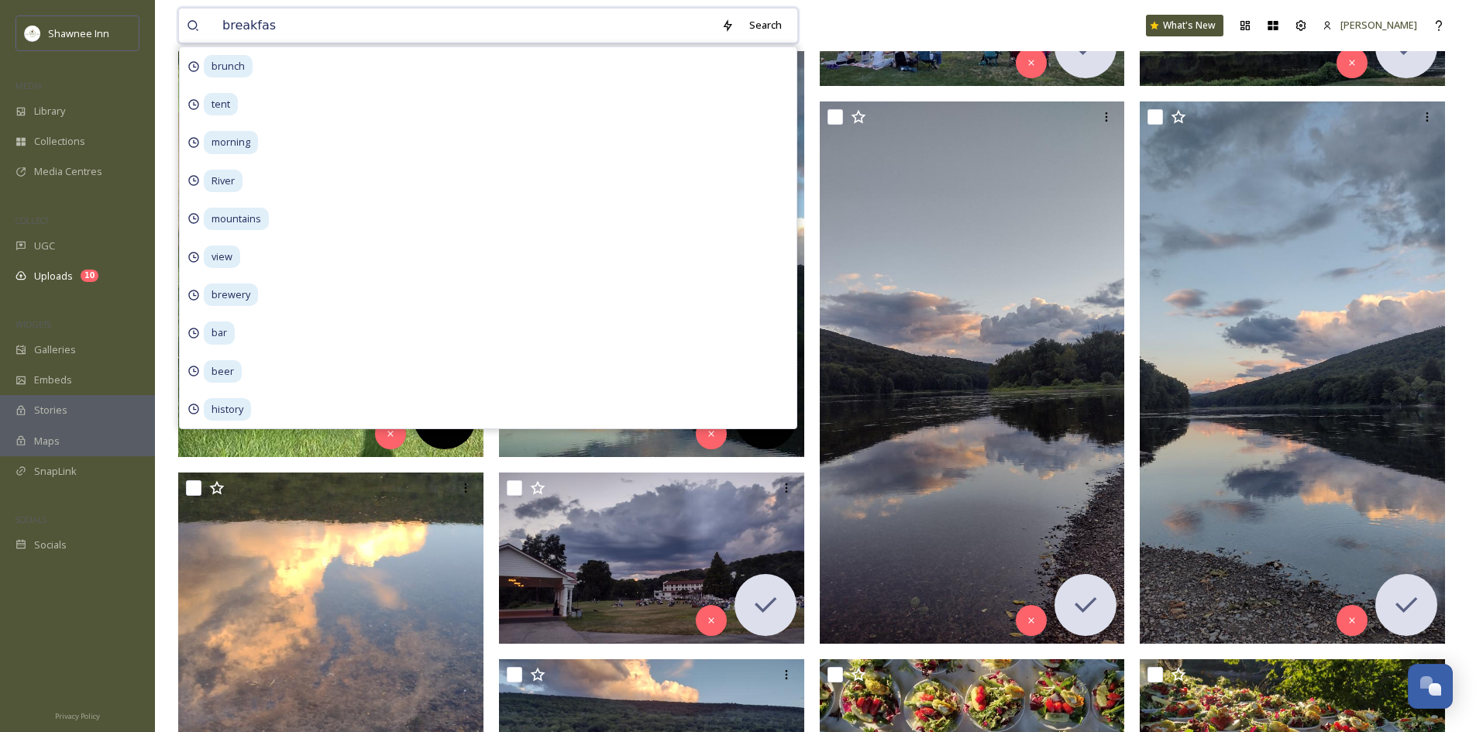
type input "breakfast"
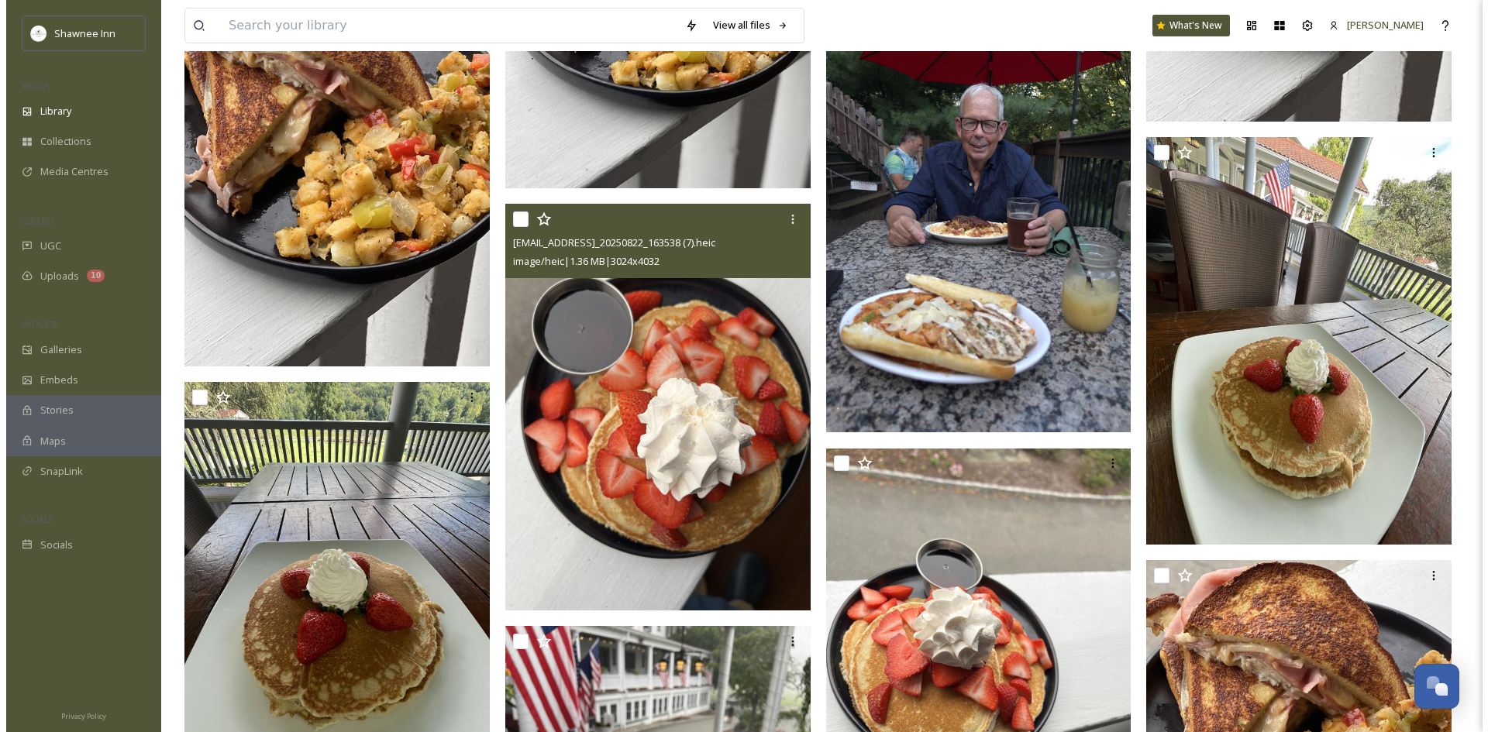
scroll to position [1705, 0]
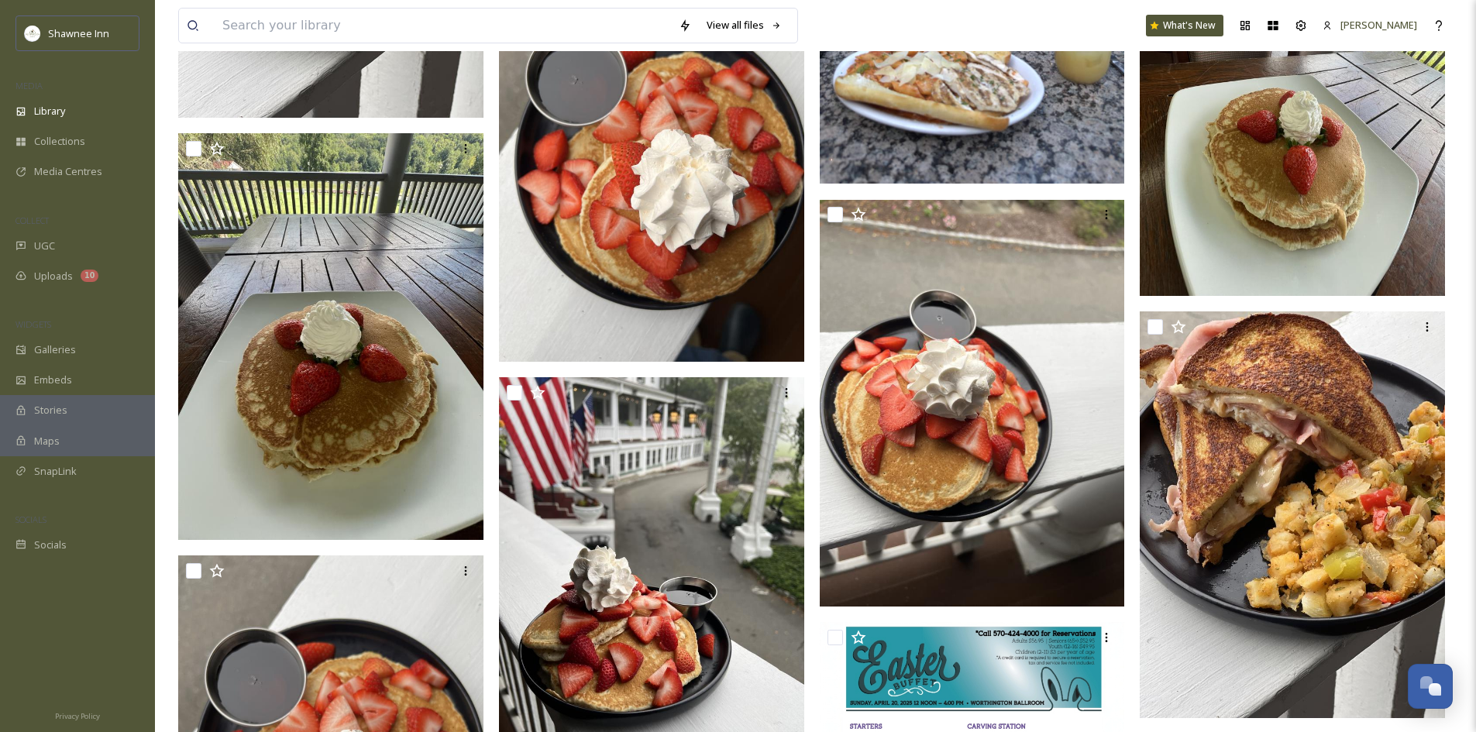
click at [1384, 186] on img at bounding box center [1292, 91] width 305 height 407
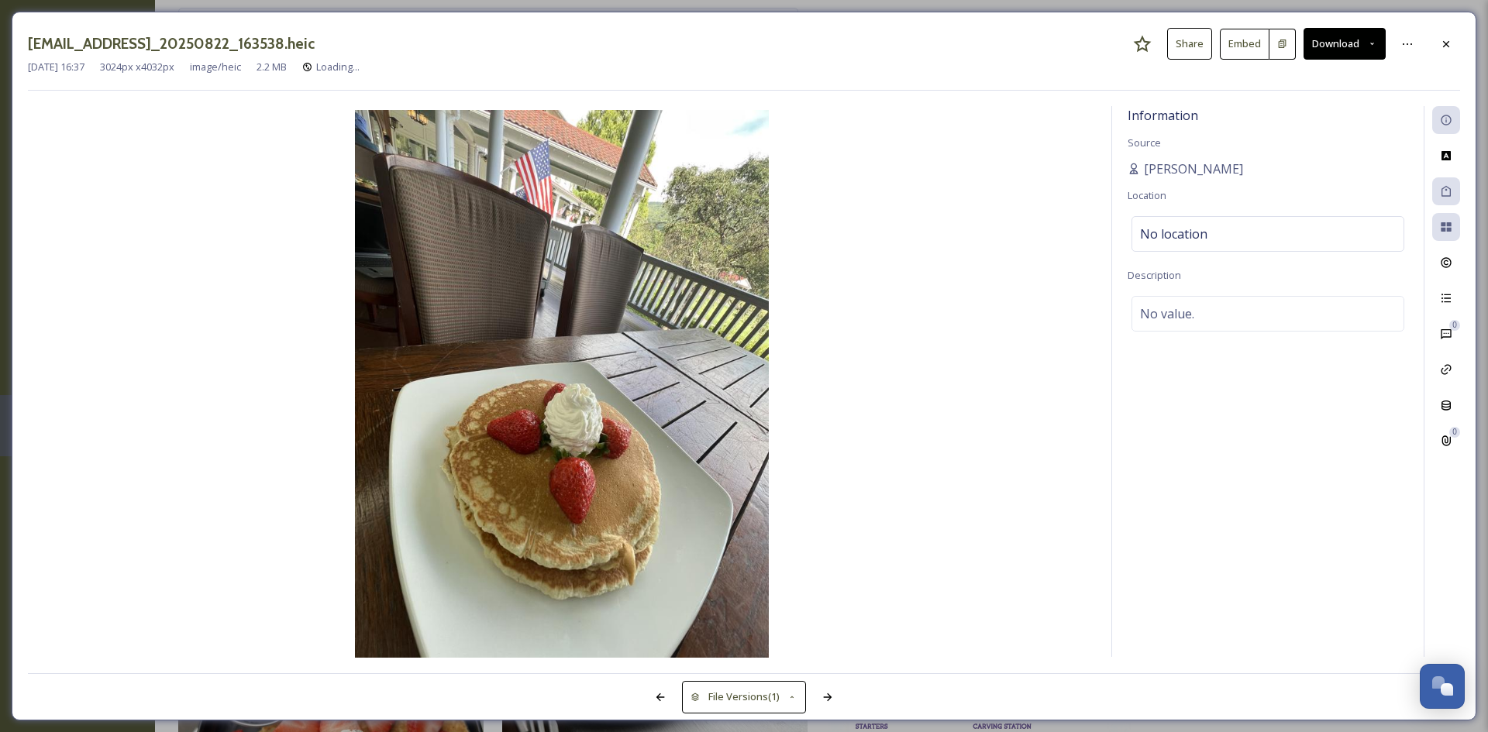
click at [1345, 33] on button "Download" at bounding box center [1344, 44] width 82 height 32
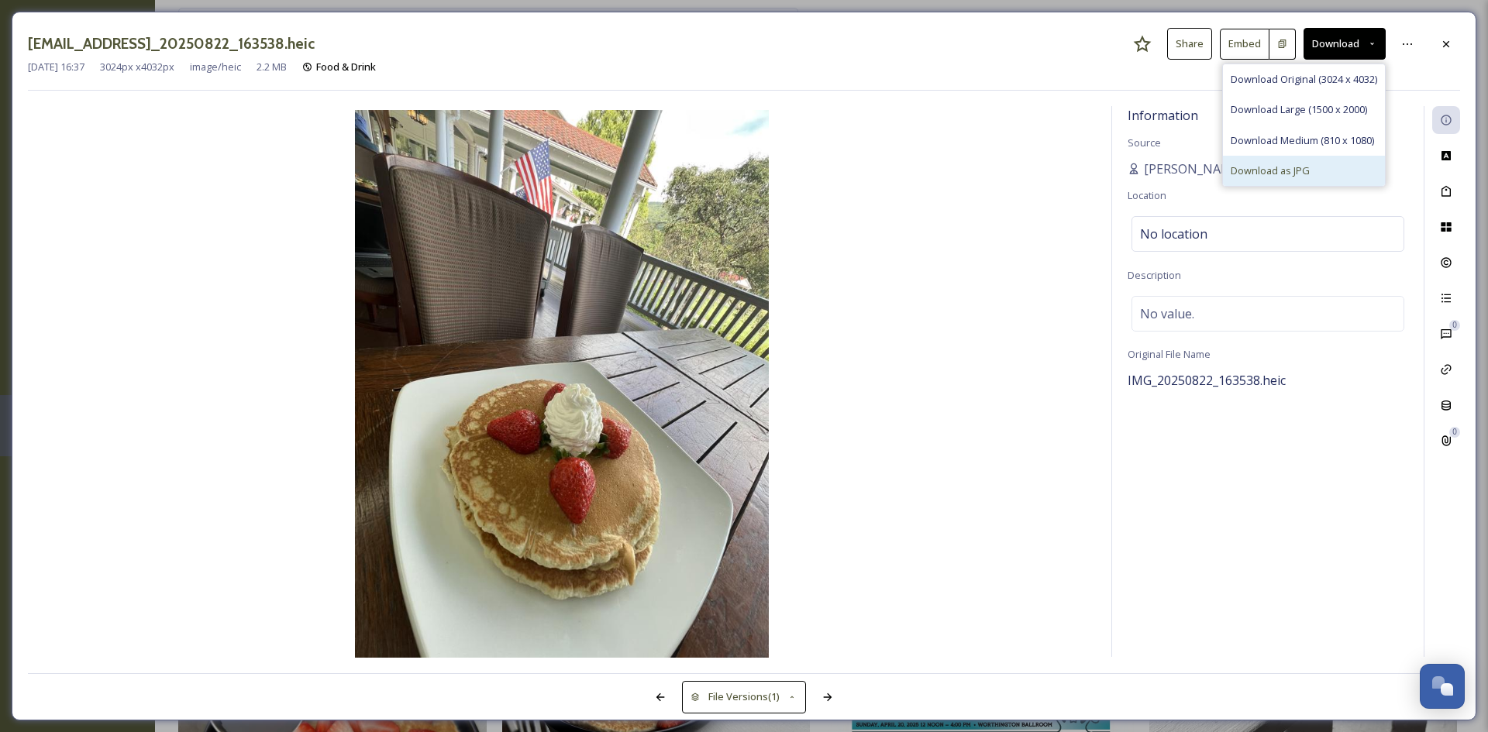
click at [1295, 160] on div "Download as JPG" at bounding box center [1304, 171] width 162 height 30
